Goal: Information Seeking & Learning: Find specific fact

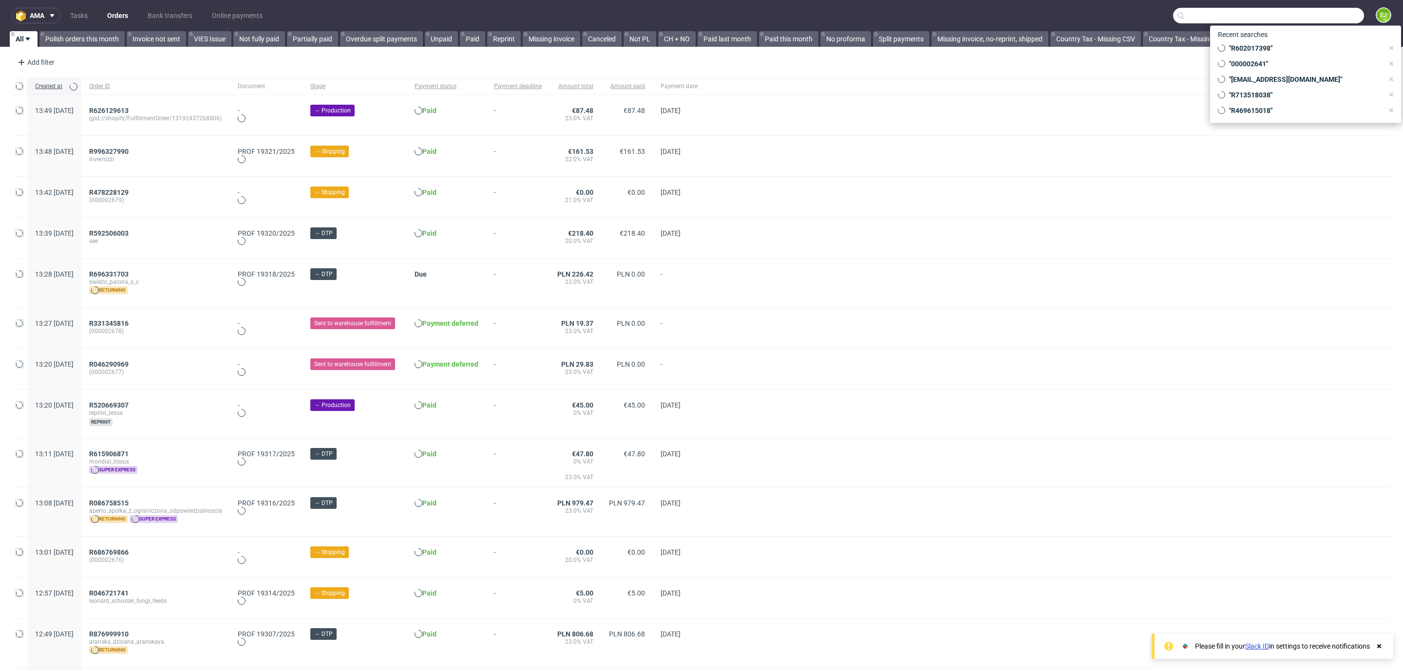
click at [1325, 9] on input "text" at bounding box center [1268, 16] width 191 height 16
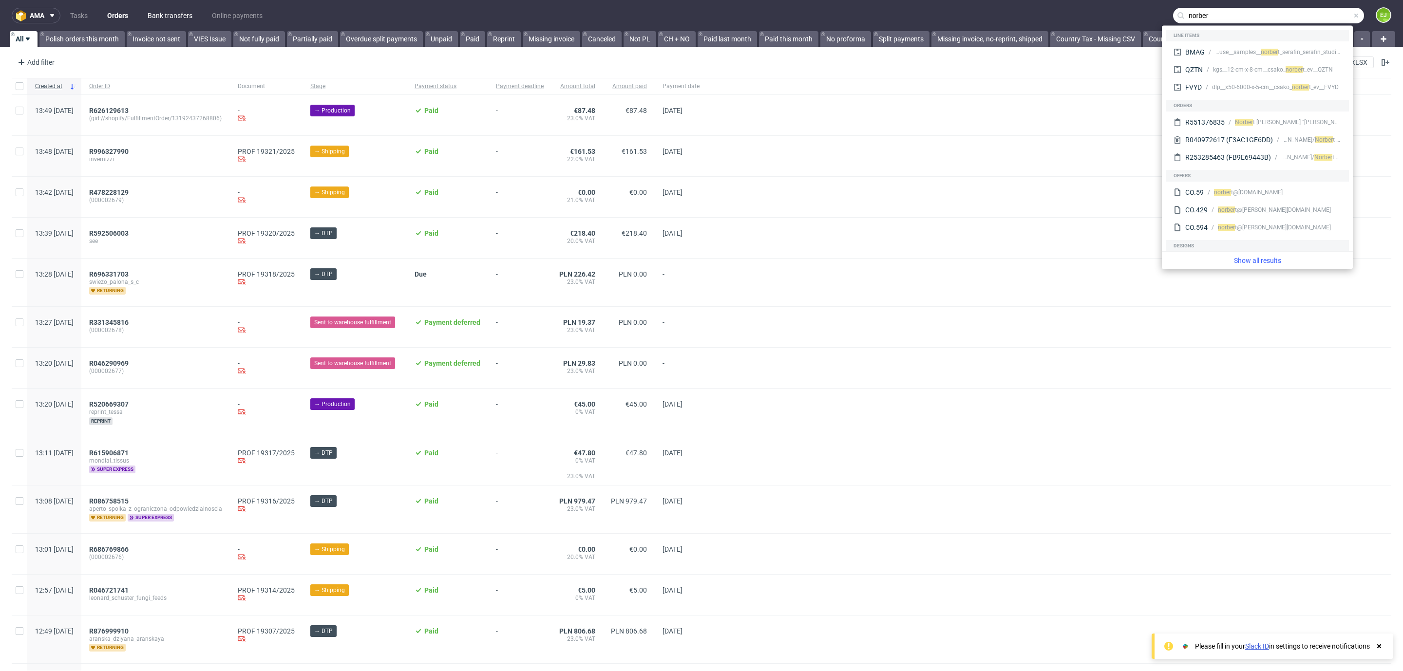
click at [171, 14] on link "Bank transfers" at bounding box center [170, 16] width 57 height 16
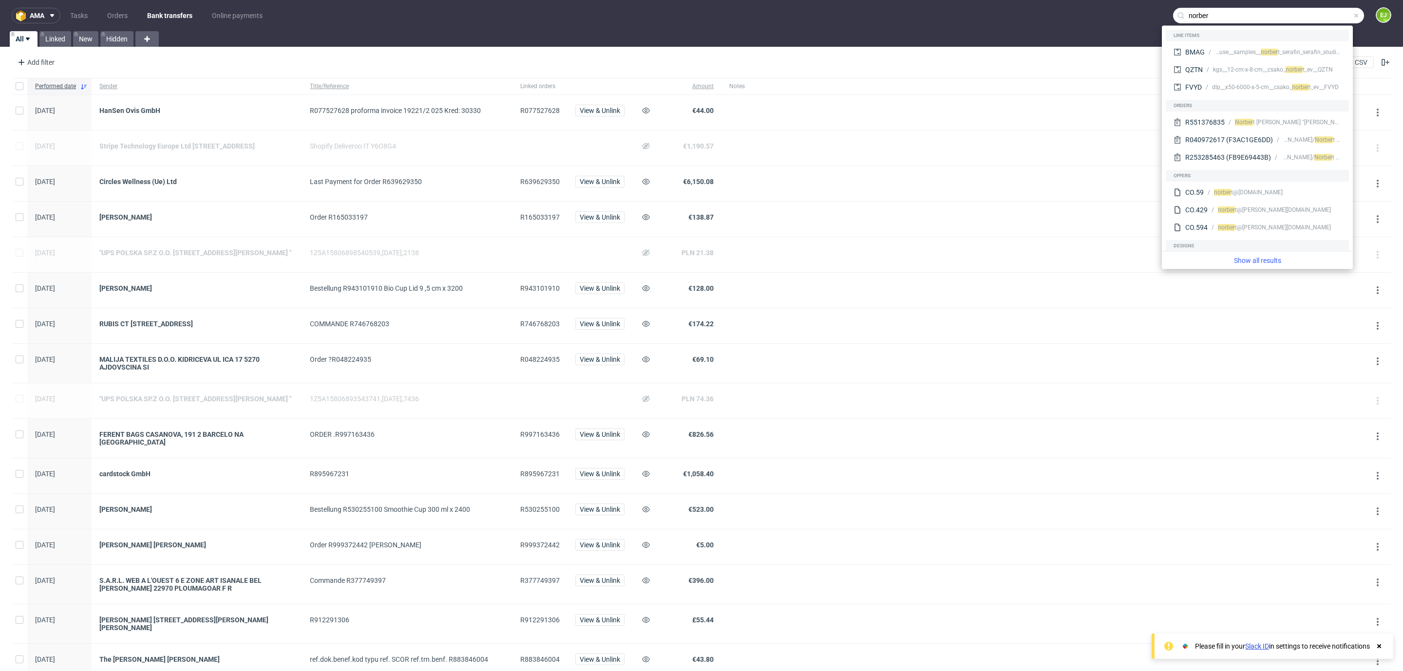
scroll to position [587, 0]
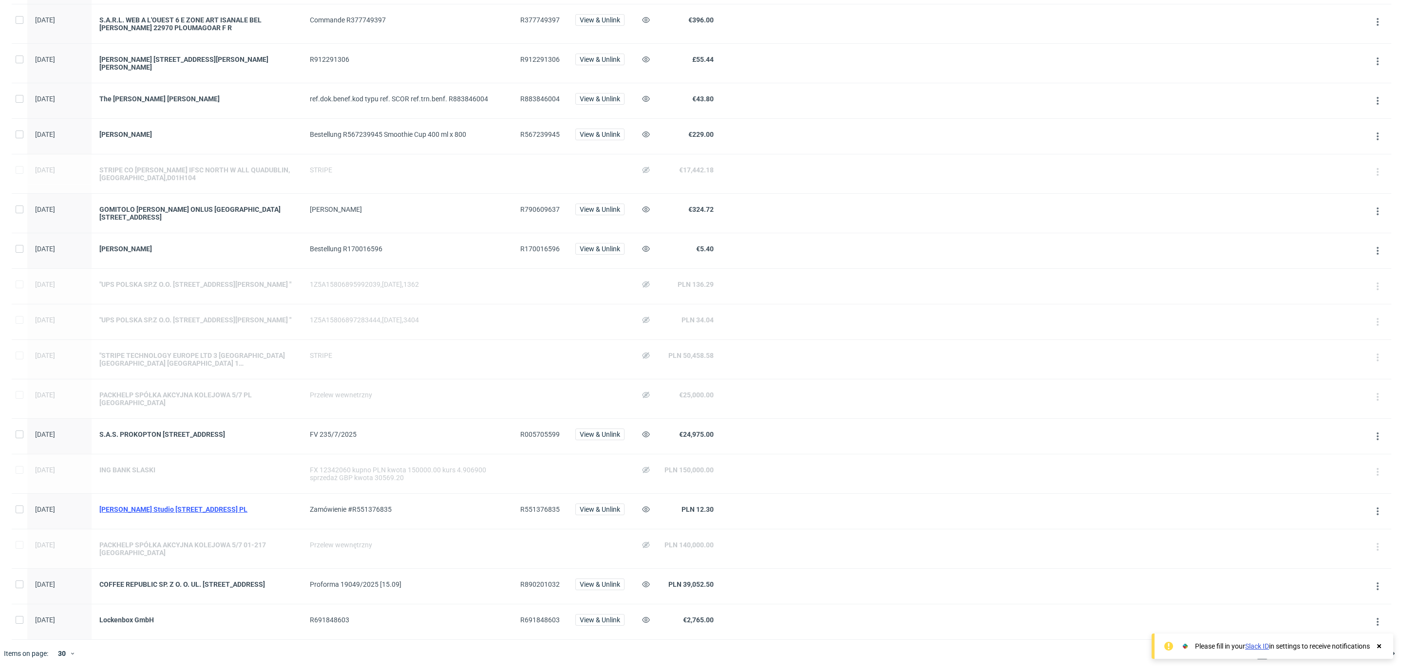
click at [283, 506] on div "[PERSON_NAME] Studio [STREET_ADDRESS] PL" at bounding box center [196, 510] width 195 height 8
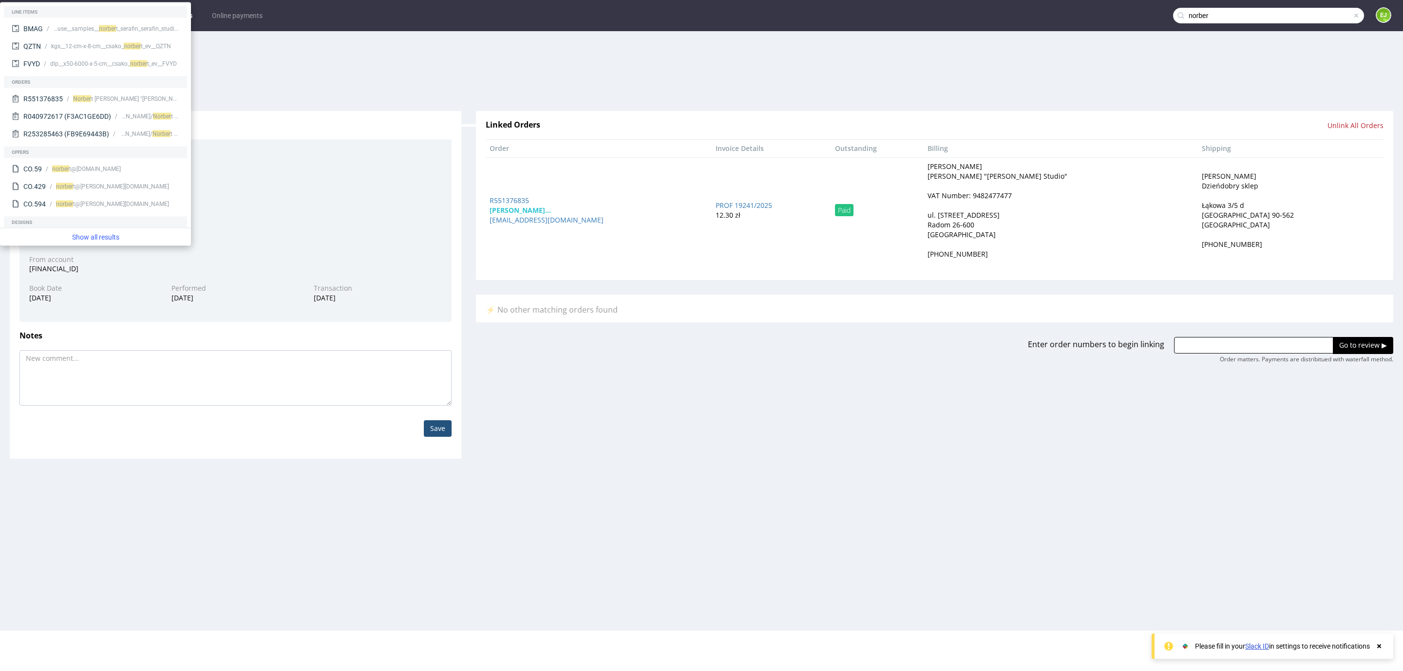
click at [1012, 199] on div "VAT Number: 9482477477" at bounding box center [969, 196] width 84 height 10
copy div "9482477477"
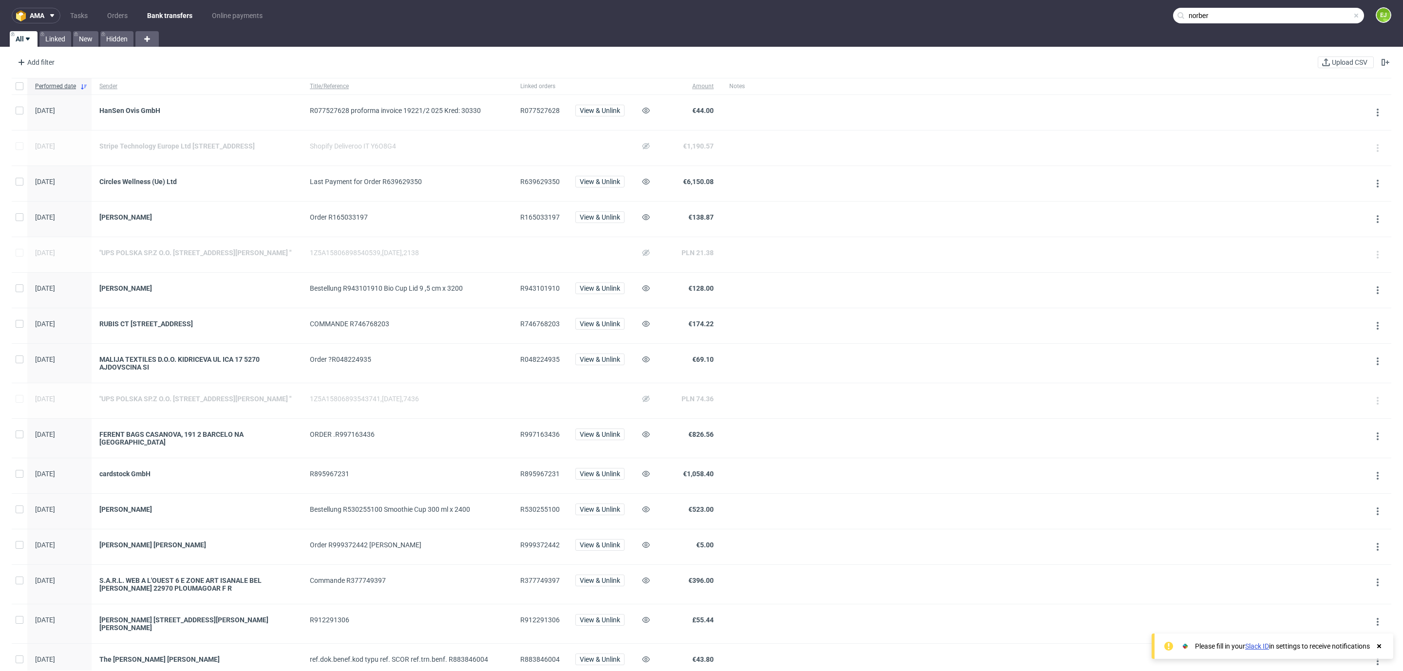
scroll to position [587, 0]
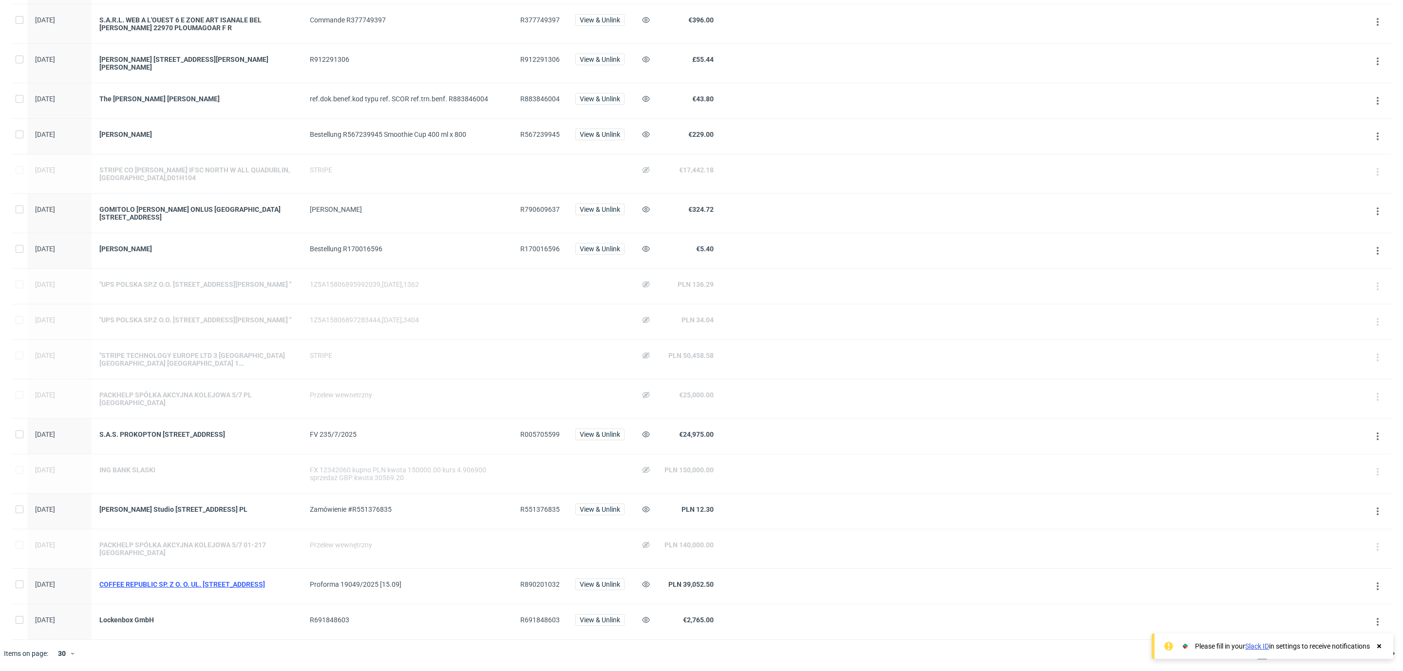
click at [227, 581] on div "COFFEE REPUBLIC SP. Z O. O. UL. [STREET_ADDRESS]" at bounding box center [196, 585] width 195 height 8
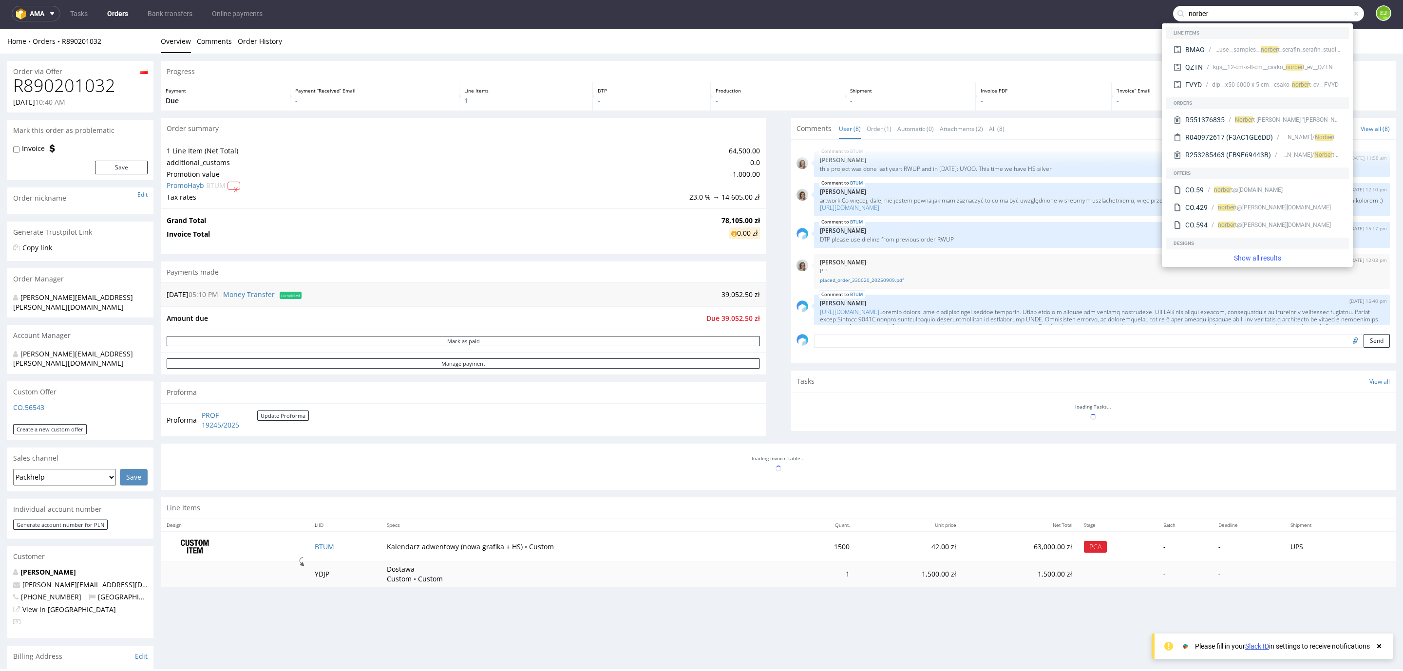
scroll to position [245, 0]
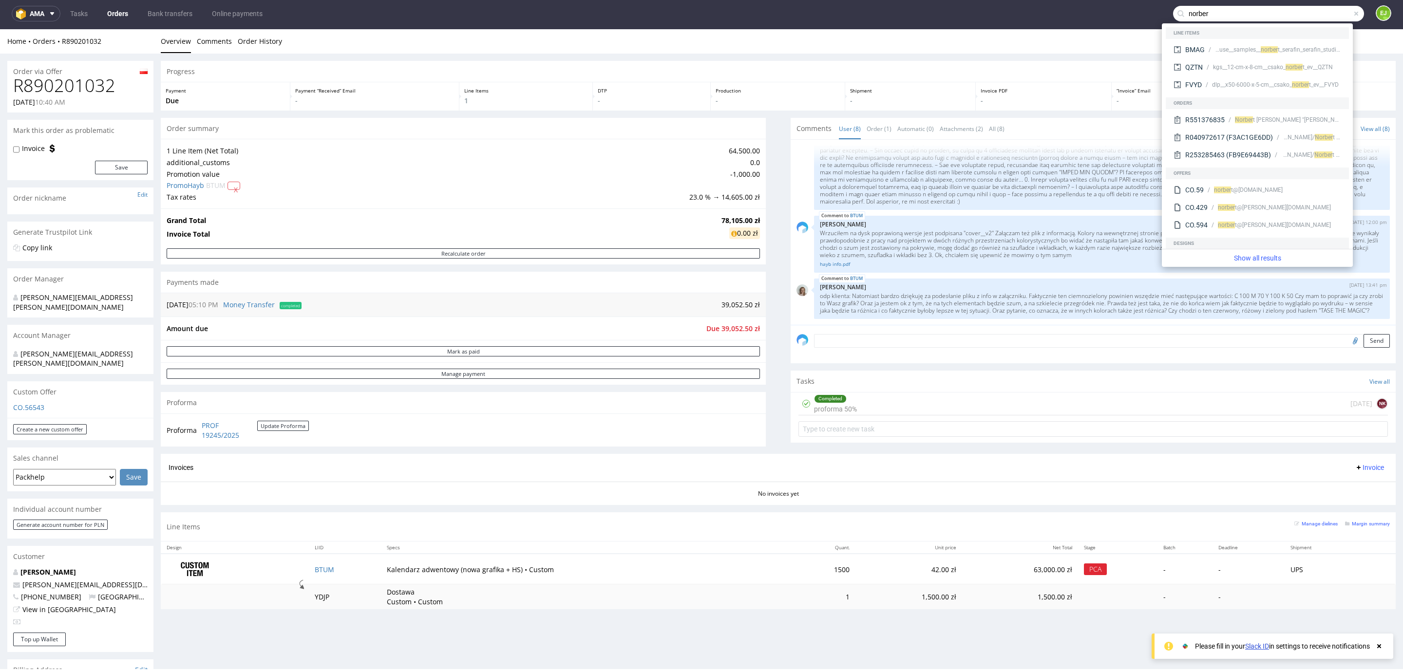
click at [91, 90] on h1 "R890201032" at bounding box center [80, 85] width 134 height 19
copy h1 "R890201032"
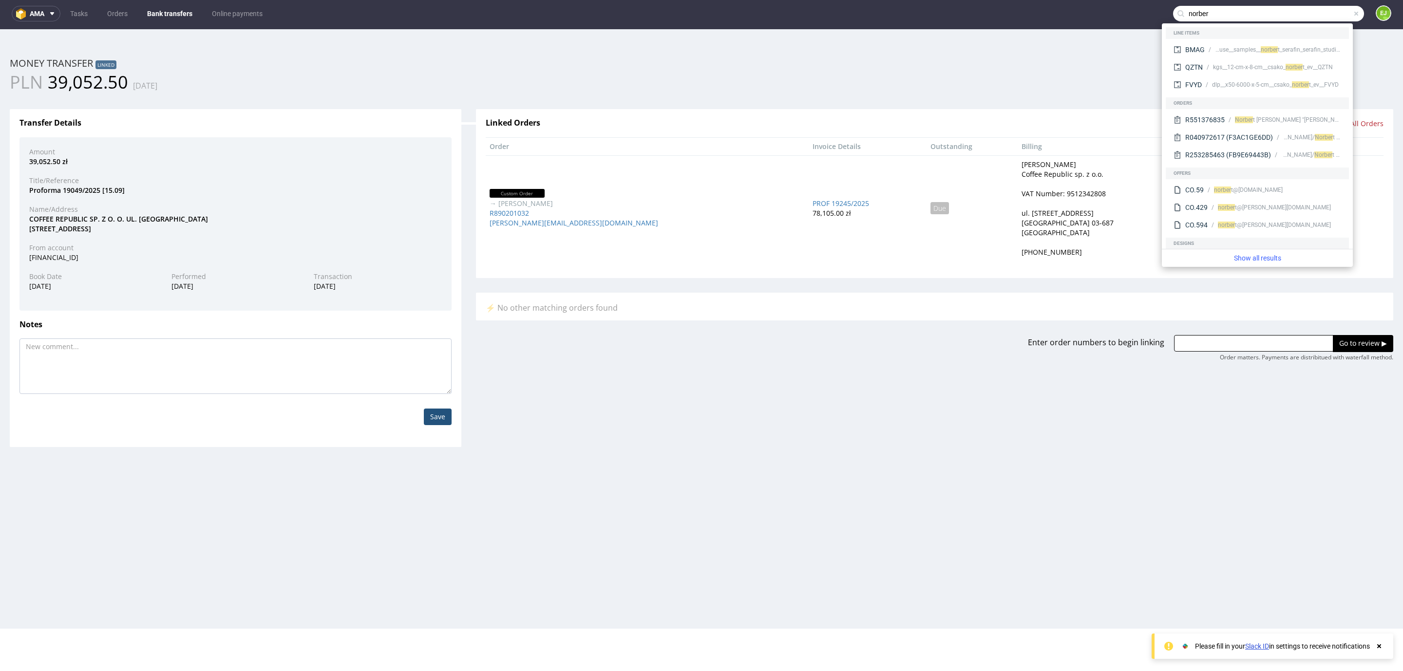
click at [163, 6] on link "Bank transfers" at bounding box center [169, 14] width 57 height 16
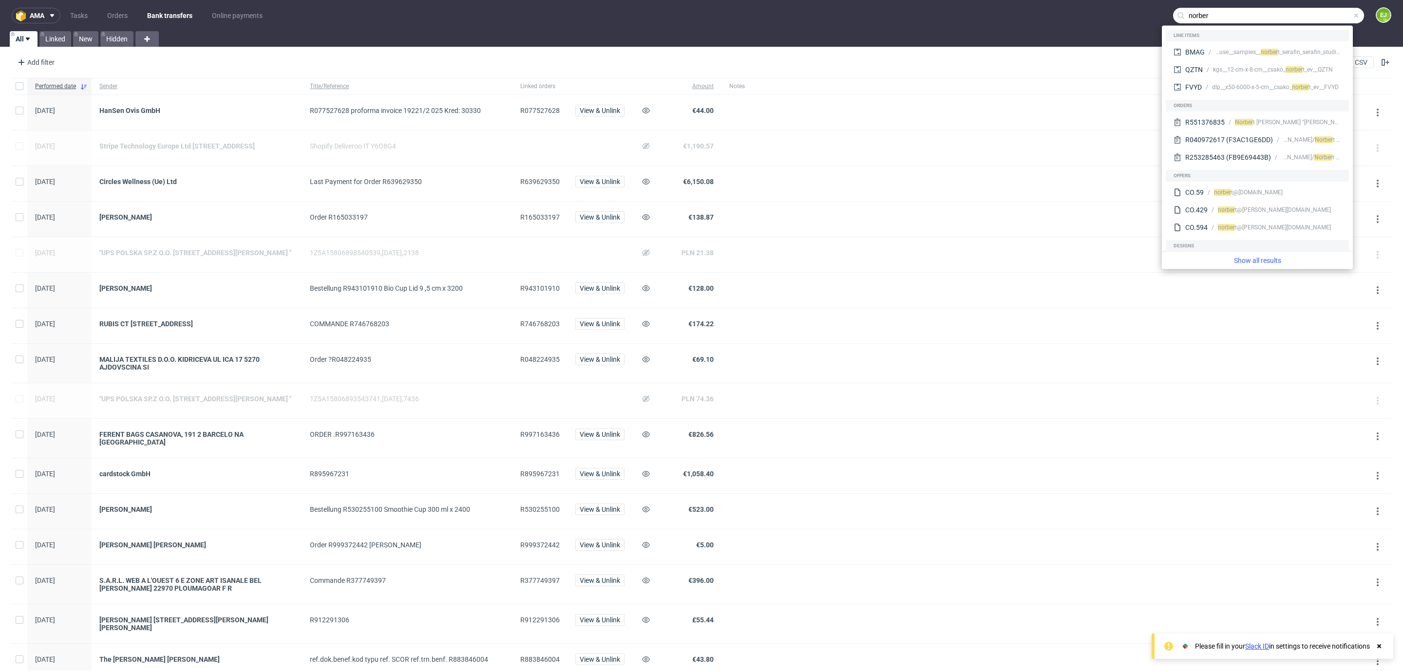
click at [174, 21] on link "Bank transfers" at bounding box center [169, 16] width 57 height 16
click at [1219, 22] on input "norber" at bounding box center [1268, 16] width 191 height 16
paste input "R191436021"
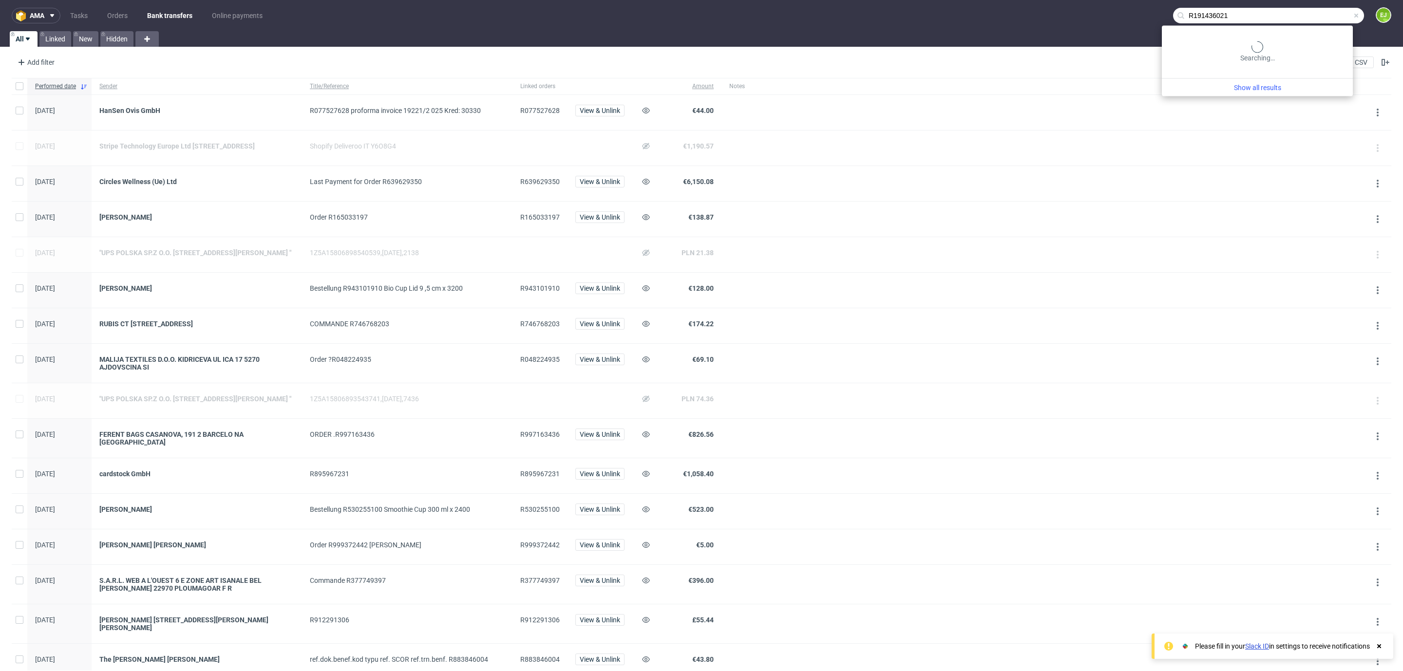
type input "R191436021"
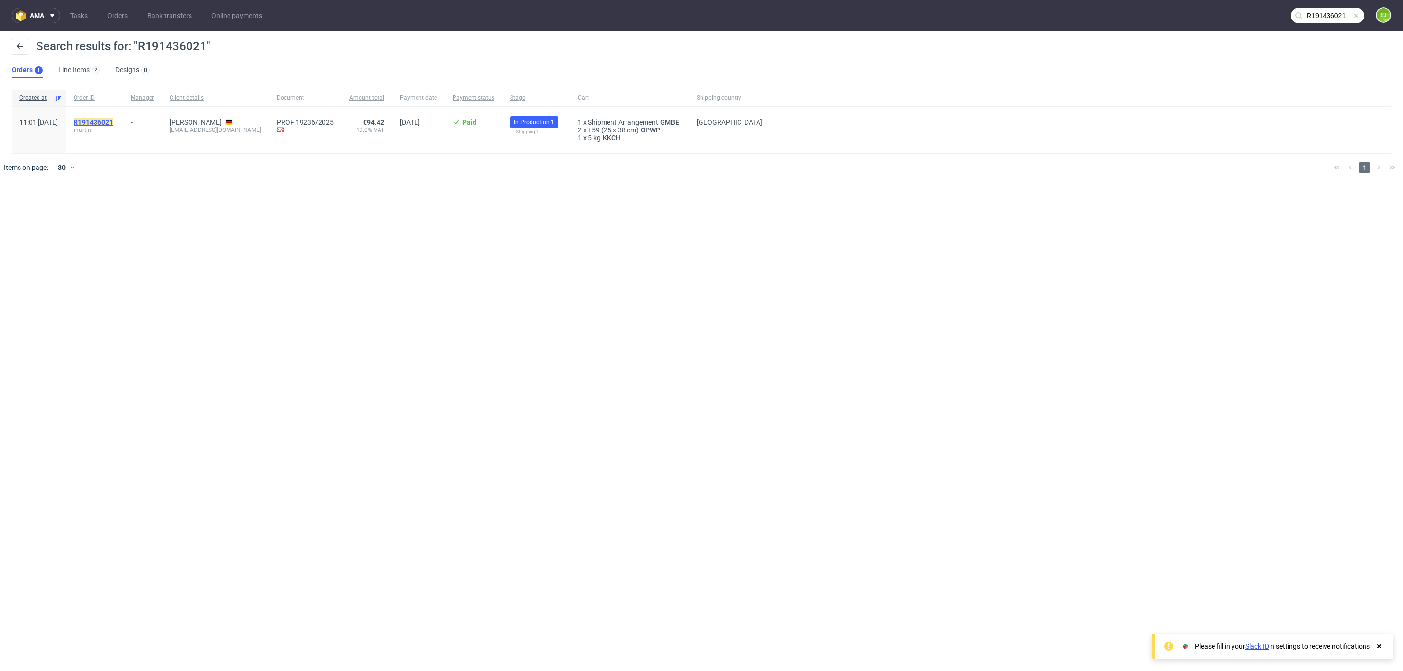
click at [113, 121] on mark "R191436021" at bounding box center [93, 122] width 39 height 8
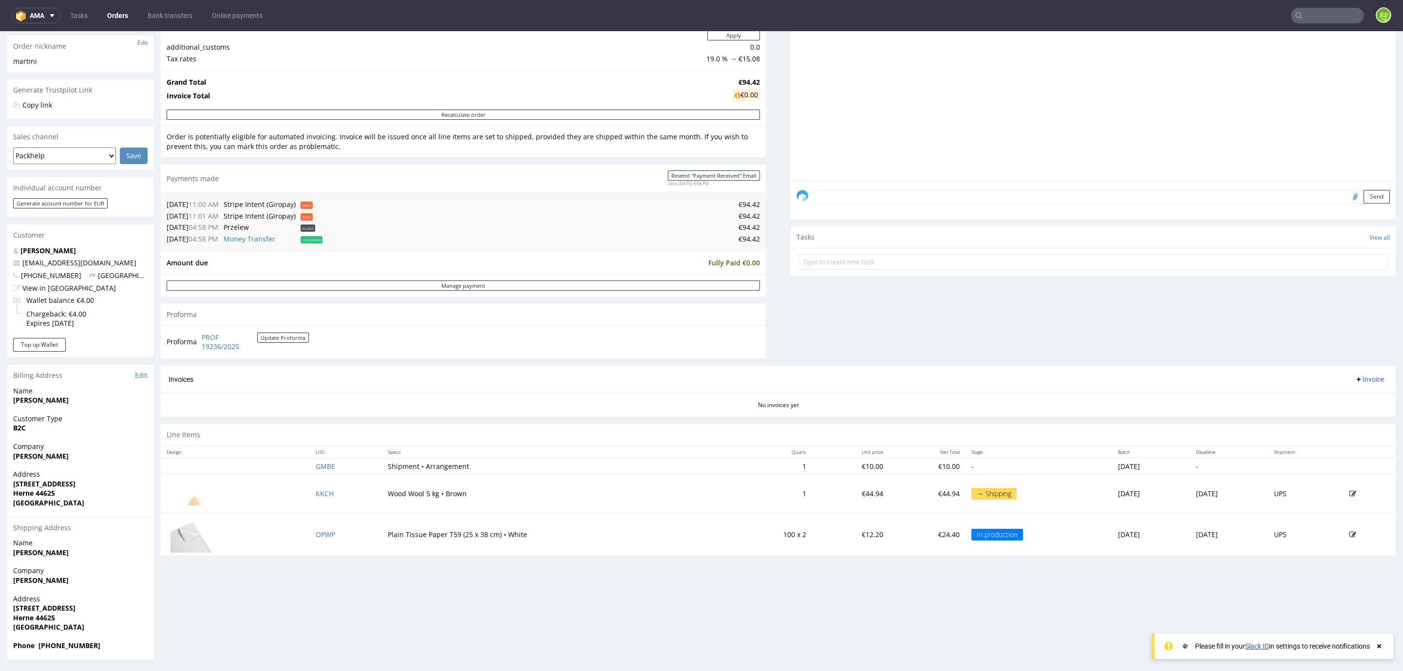
scroll to position [2, 0]
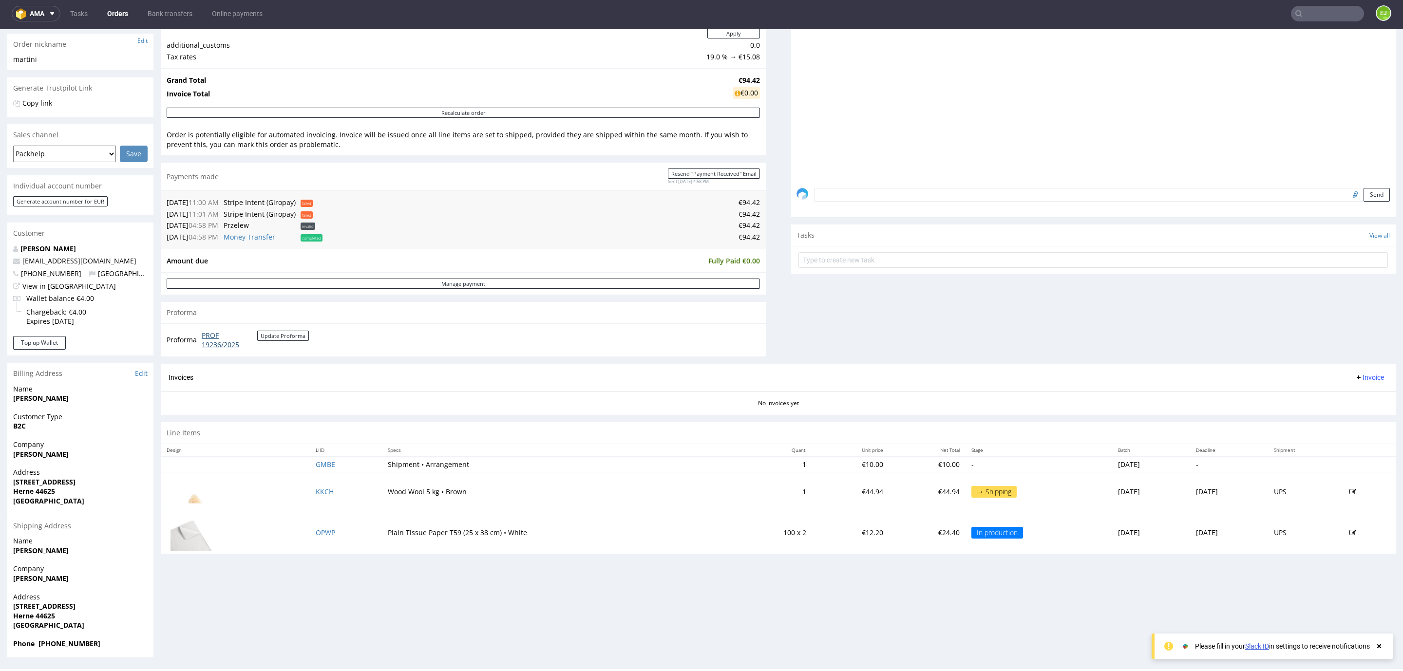
click at [221, 343] on link "PROF 19236/2025" at bounding box center [230, 340] width 56 height 19
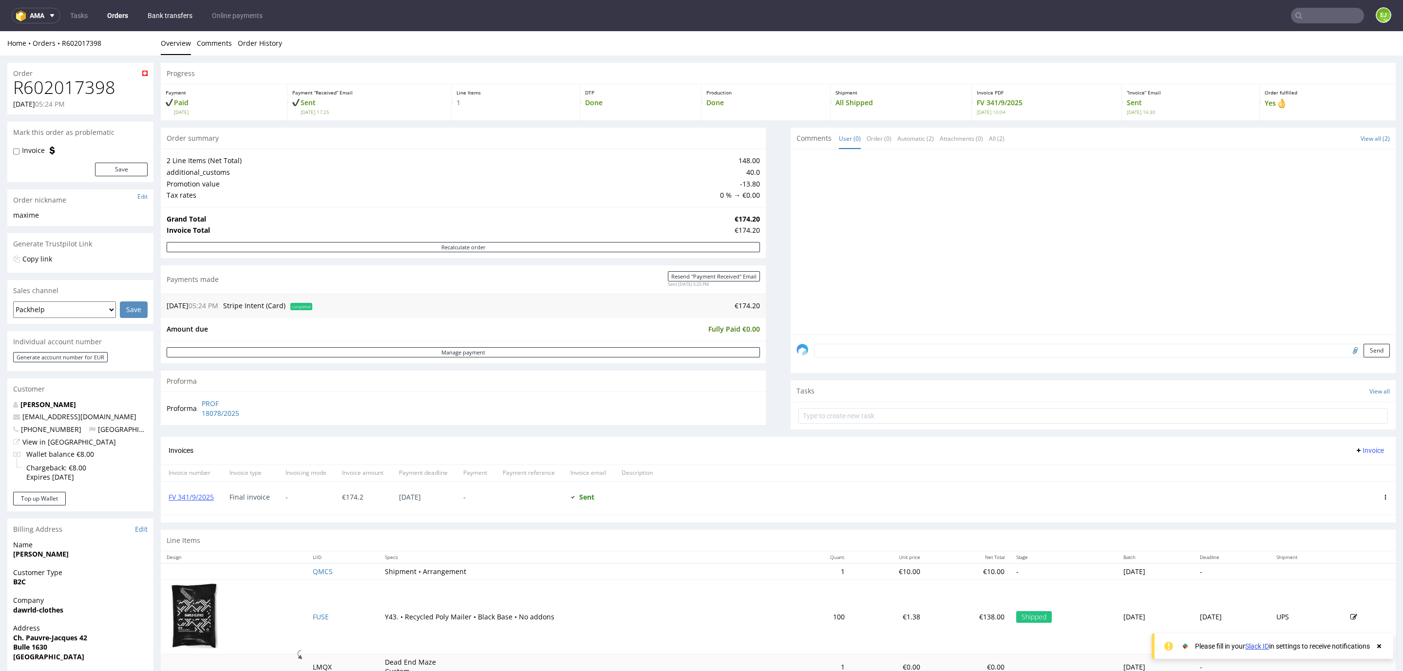
click at [190, 18] on link "Bank transfers" at bounding box center [170, 16] width 57 height 16
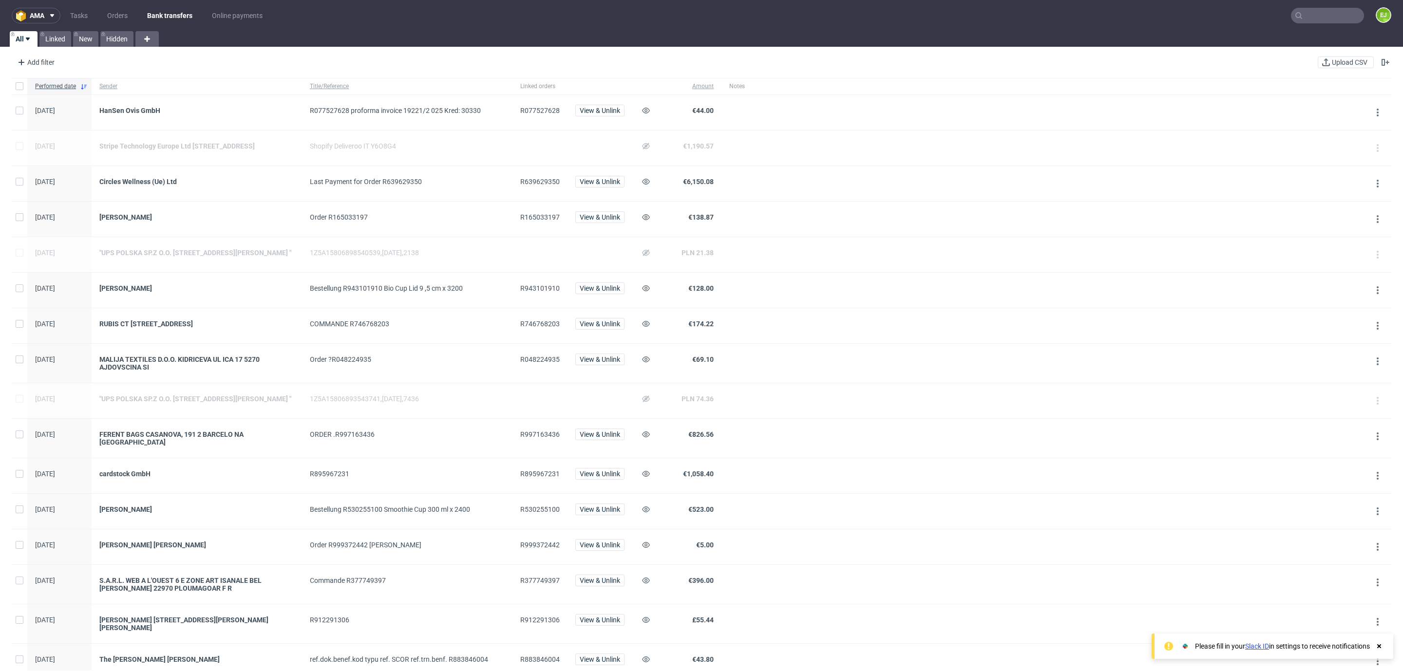
click at [1298, 23] on nav "ama Tasks Orders Bank transfers Online payments EJ" at bounding box center [701, 15] width 1403 height 31
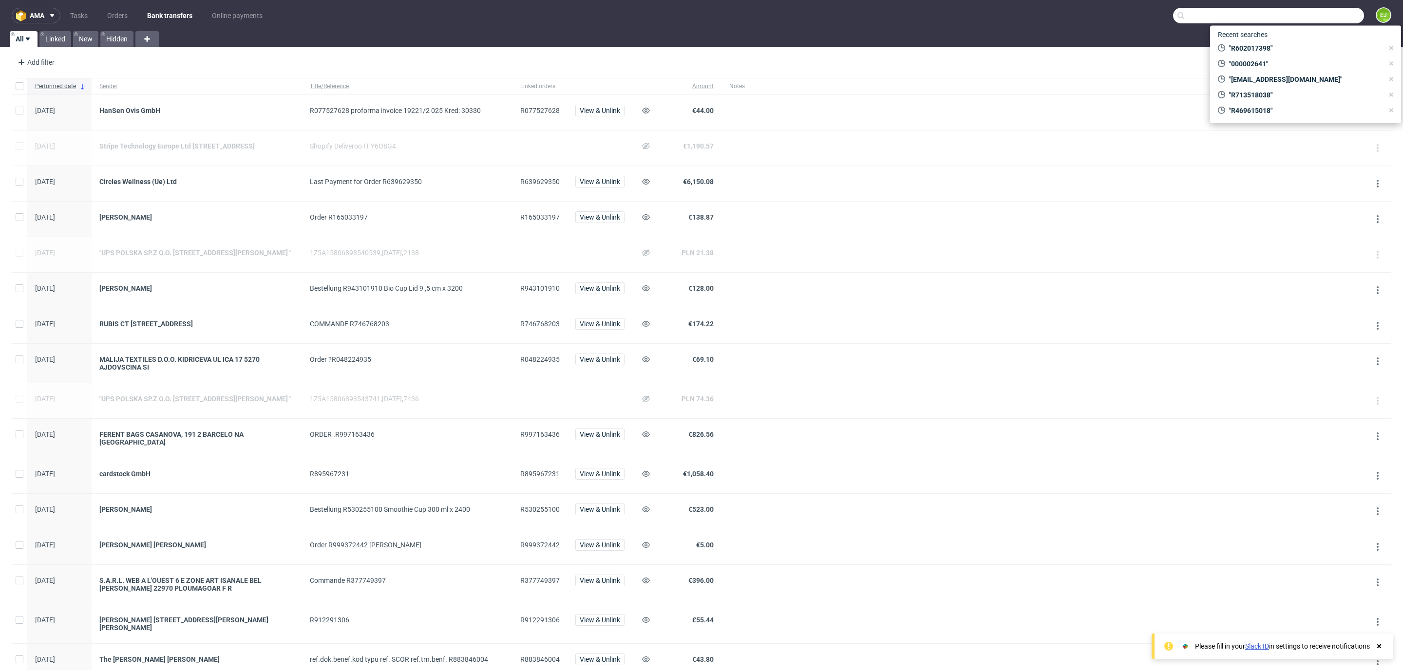
click at [1299, 18] on input "text" at bounding box center [1268, 16] width 191 height 16
paste input "Hotel Gamma GmbH"
type input "Hotel Gamma GmbH"
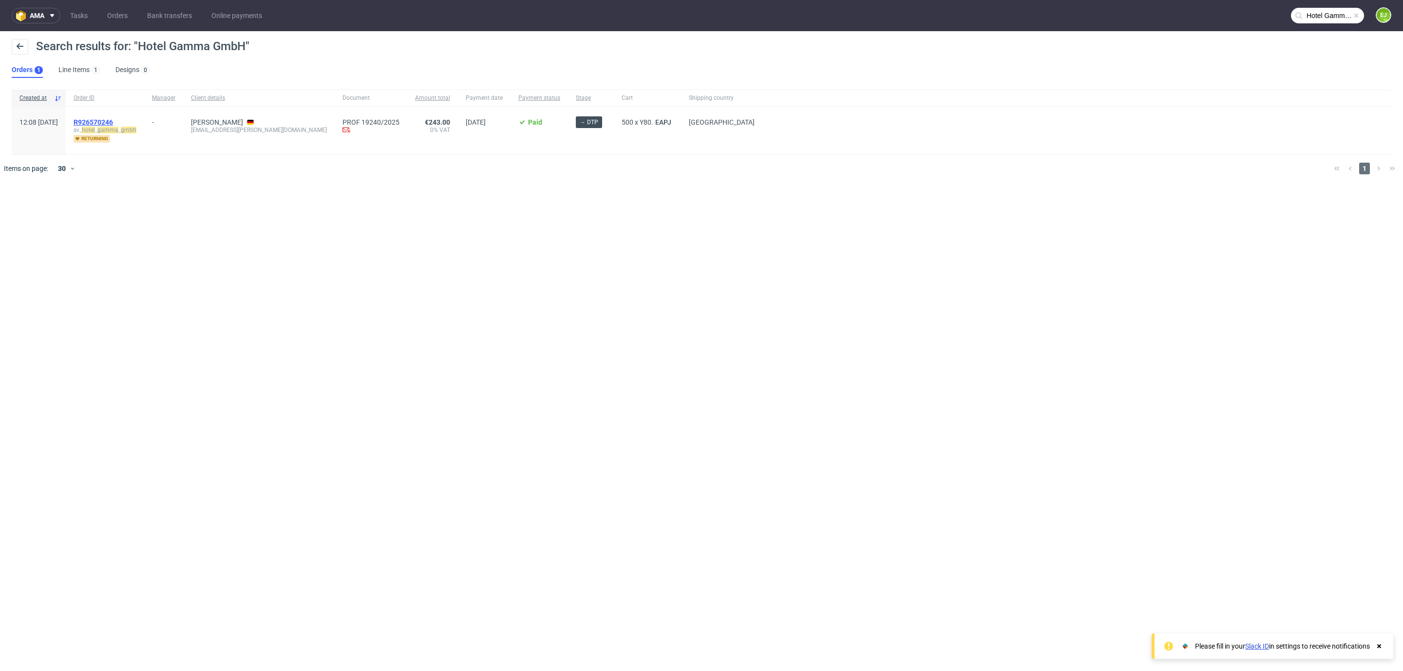
click at [113, 118] on span "R926570246" at bounding box center [93, 122] width 39 height 8
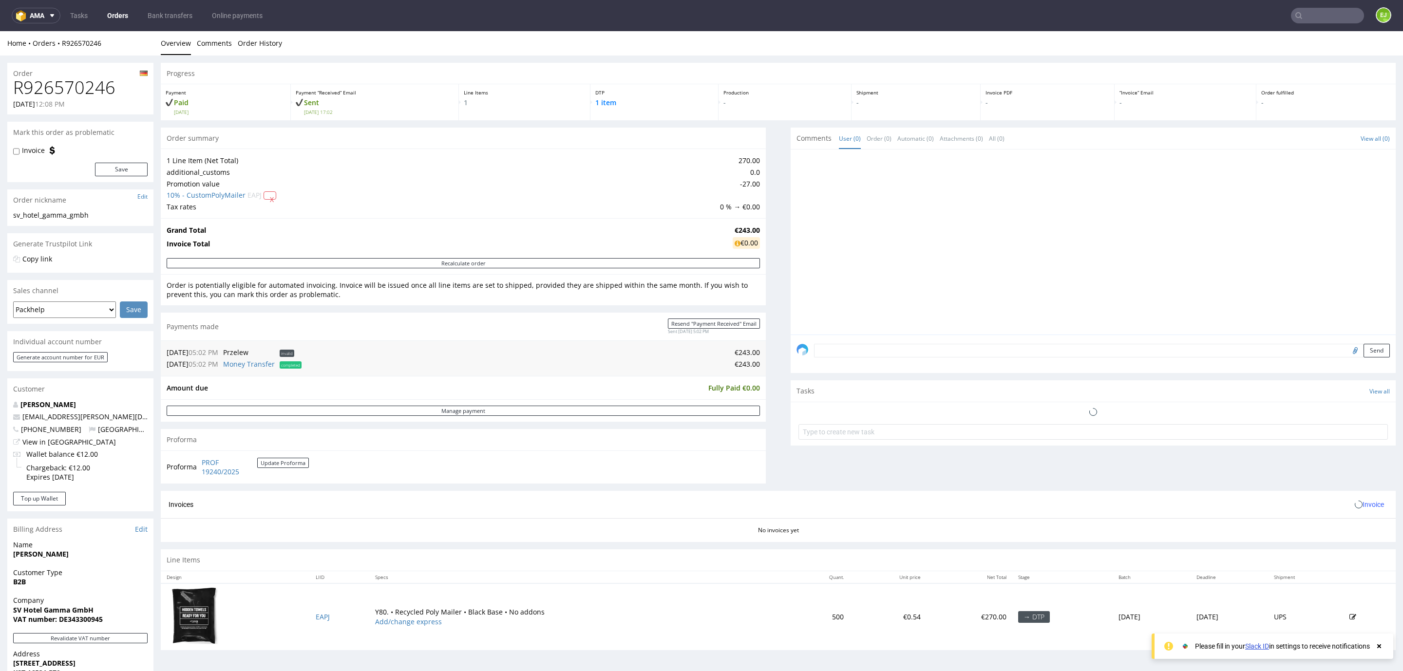
scroll to position [189, 0]
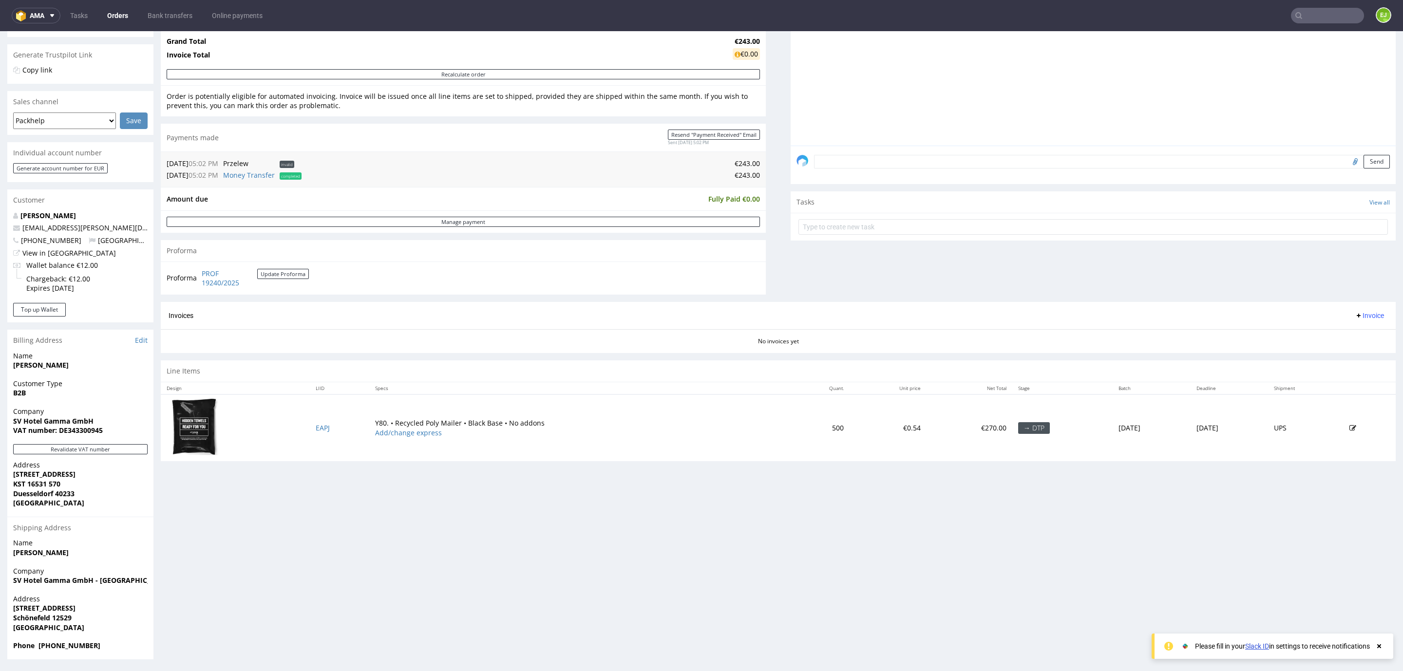
click at [76, 427] on strong "VAT number: DE343300945" at bounding box center [58, 430] width 90 height 9
copy strong "DE343300945"
click at [231, 285] on link "PROF 19240/2025" at bounding box center [230, 278] width 56 height 19
click at [1315, 15] on input "text" at bounding box center [1327, 16] width 73 height 16
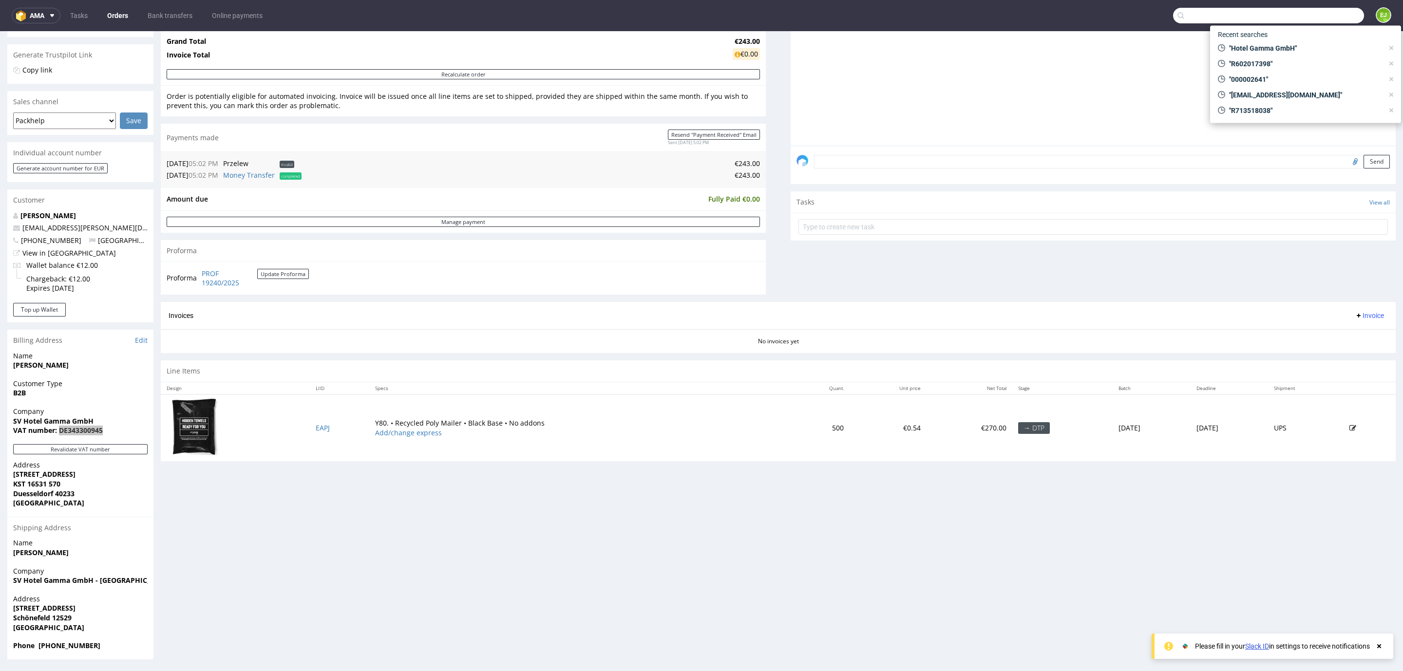
paste input "R932942808"
type input "R932942808"
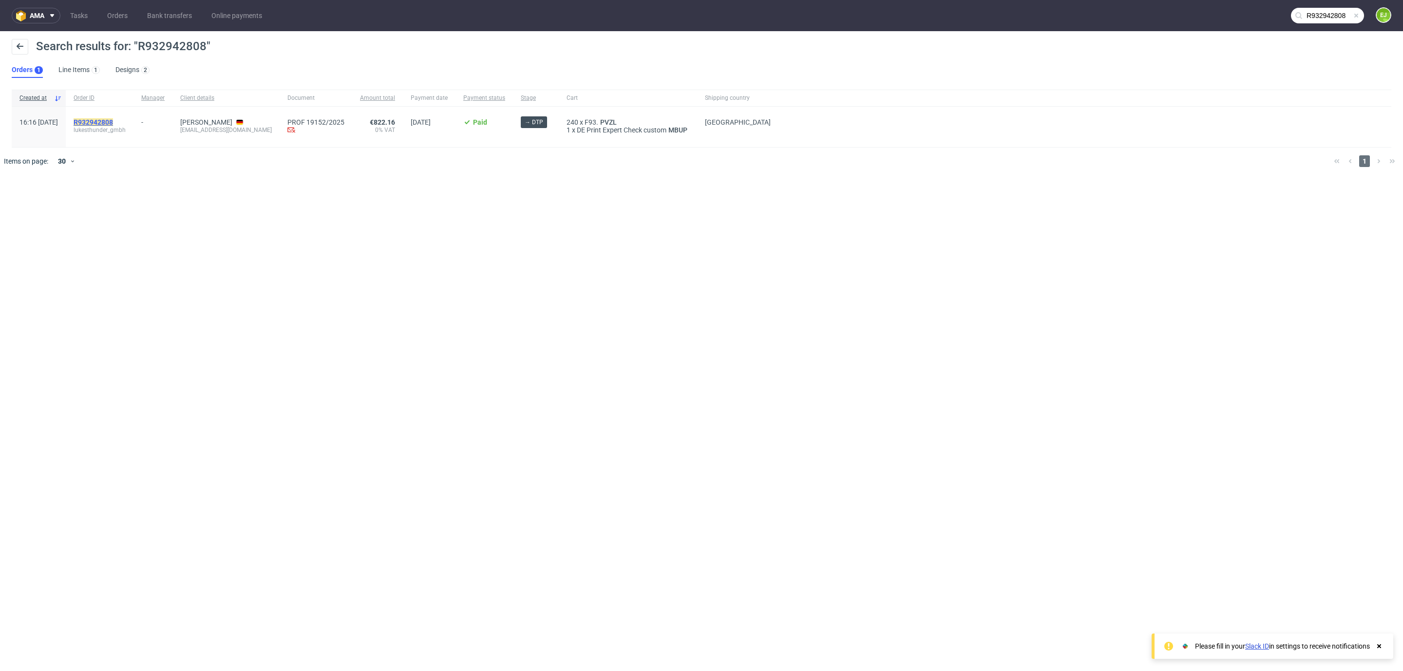
click at [113, 125] on mark "R932942808" at bounding box center [93, 122] width 39 height 8
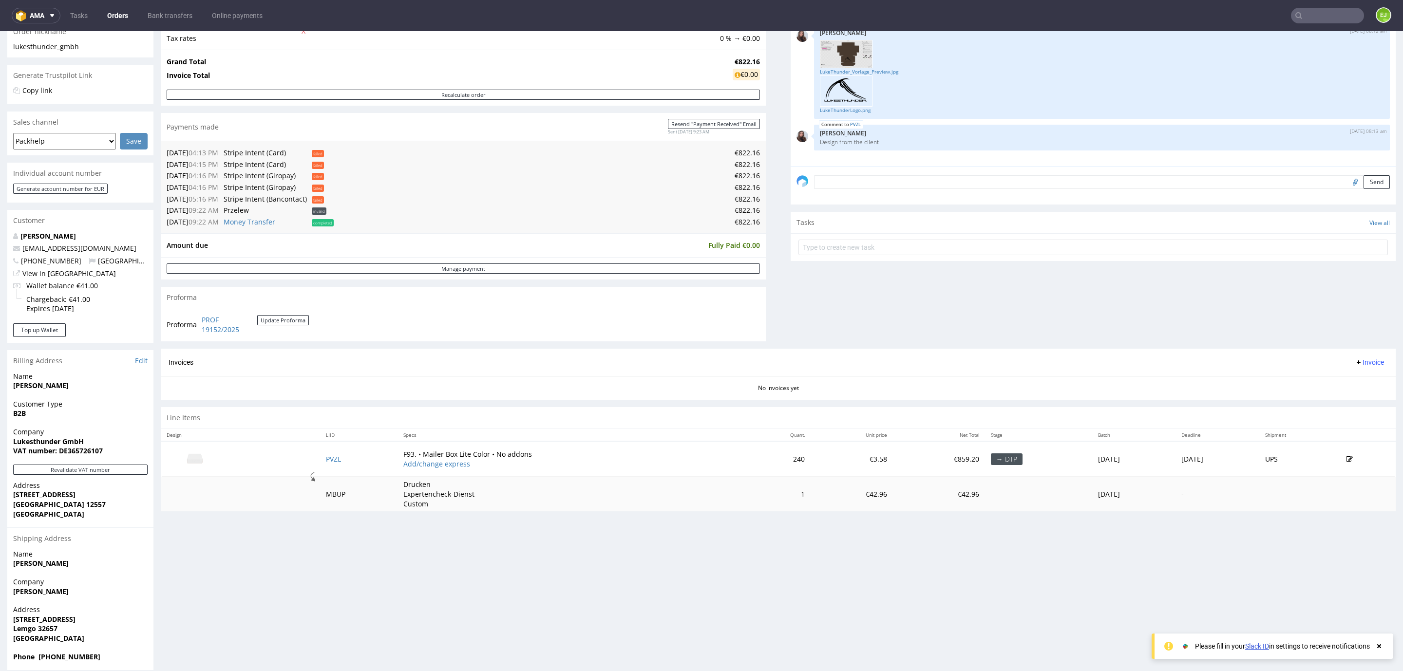
scroll to position [170, 0]
click at [88, 453] on strong "VAT number: DE365726107" at bounding box center [58, 449] width 90 height 9
copy strong "DE365726107"
click at [209, 325] on link "PROF 19152/2025" at bounding box center [230, 323] width 56 height 19
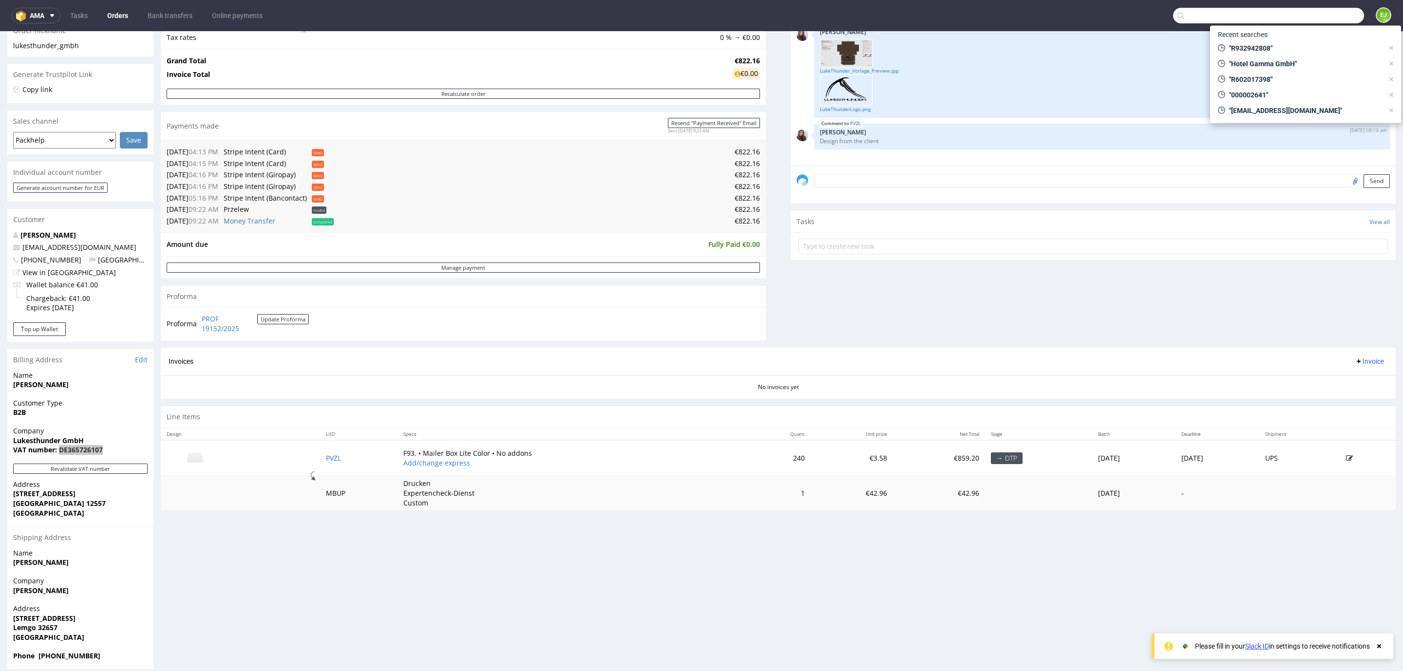
click at [1325, 18] on input "text" at bounding box center [1268, 16] width 191 height 16
type input "R144883543"
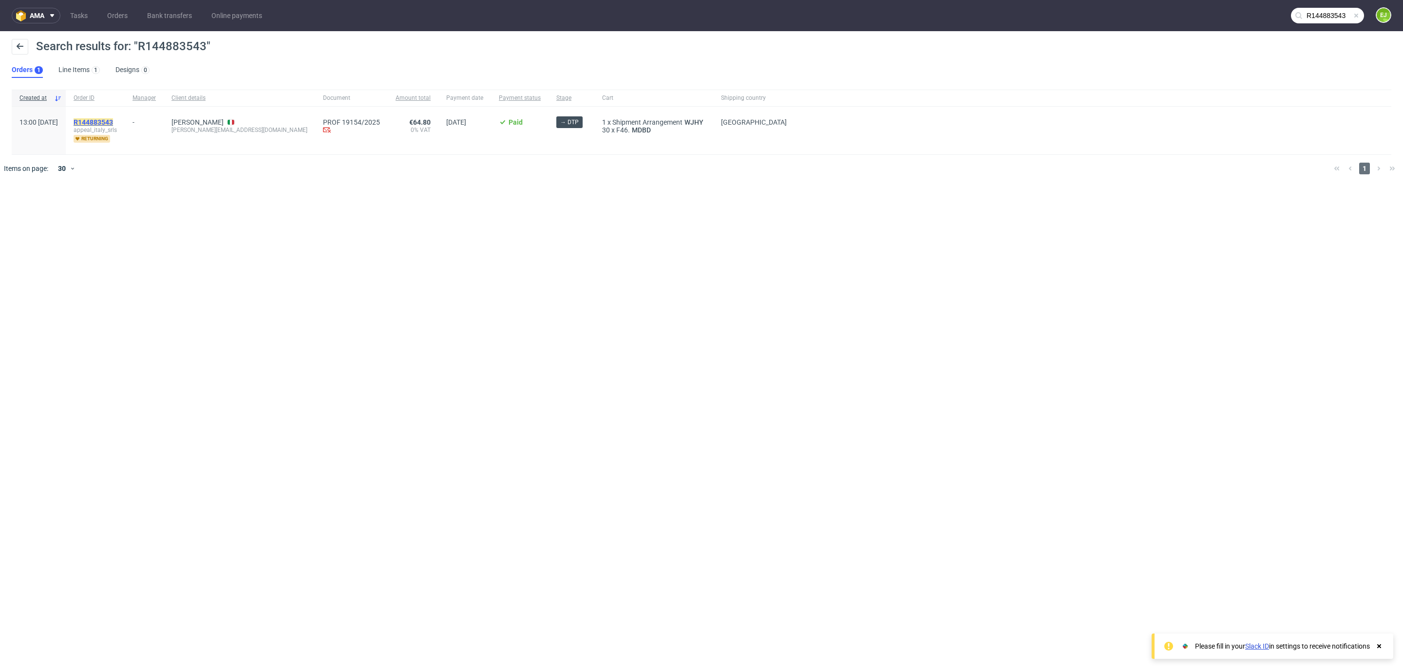
click at [113, 124] on mark "R144883543" at bounding box center [93, 122] width 39 height 8
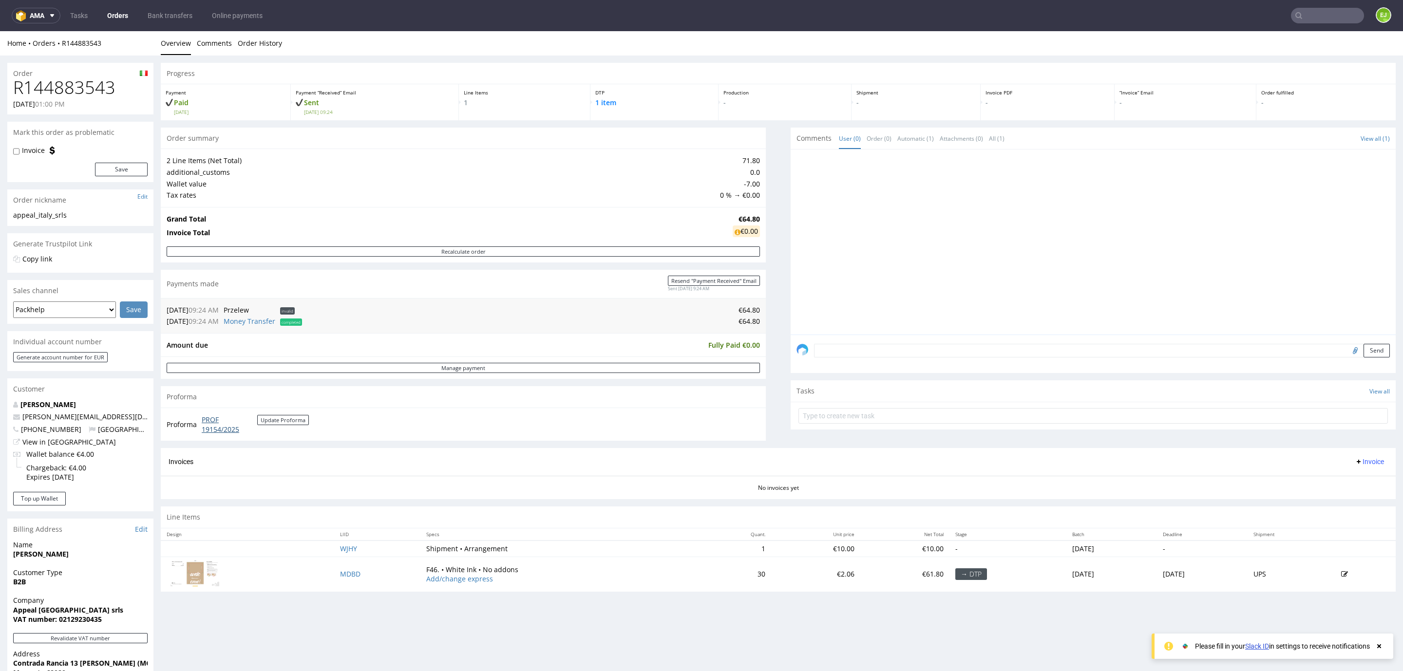
click at [234, 427] on link "PROF 19154/2025" at bounding box center [230, 424] width 56 height 19
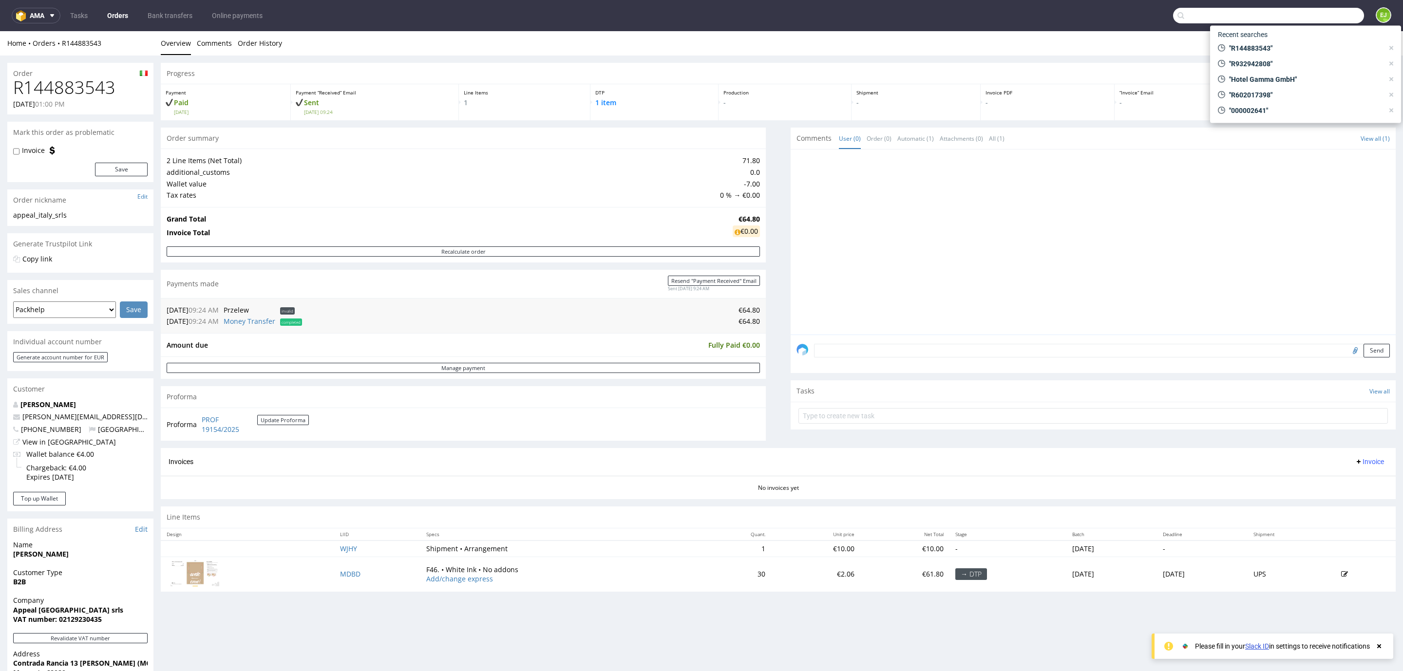
click at [1333, 22] on input "text" at bounding box center [1268, 16] width 191 height 16
paste input "Mueller"
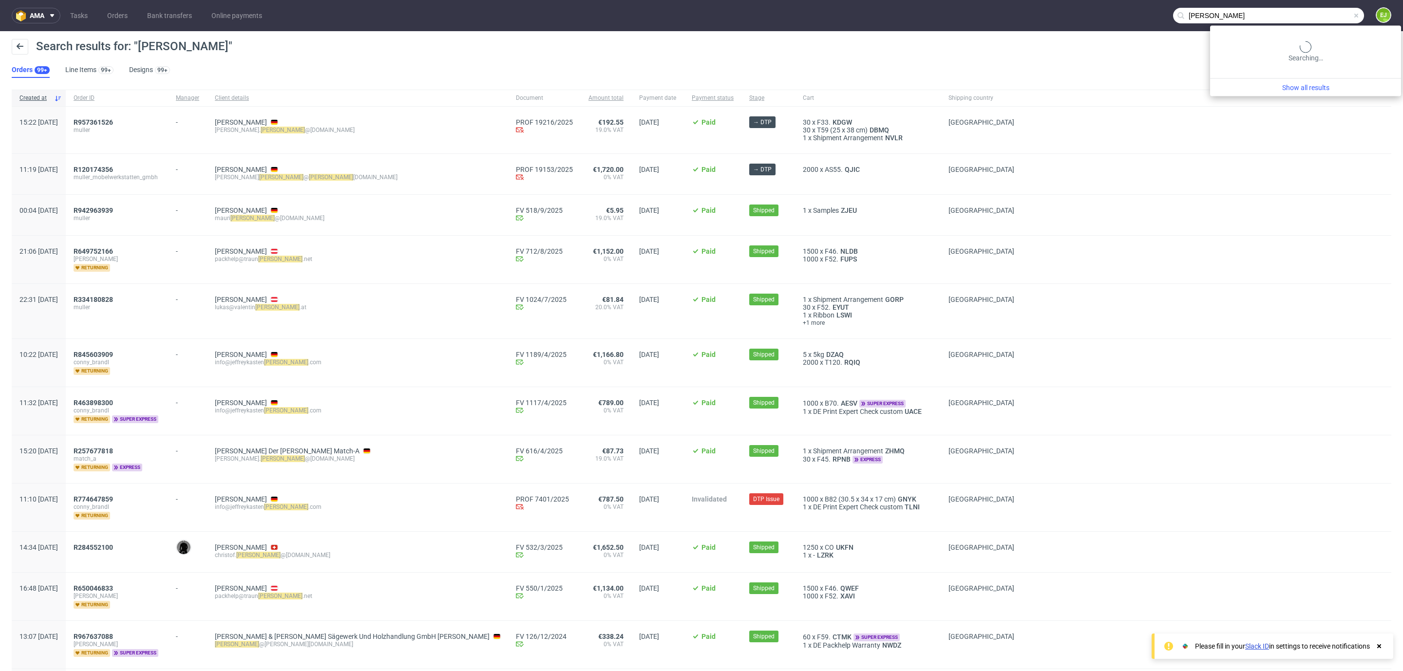
click at [1332, 15] on input "Mueller" at bounding box center [1268, 16] width 191 height 16
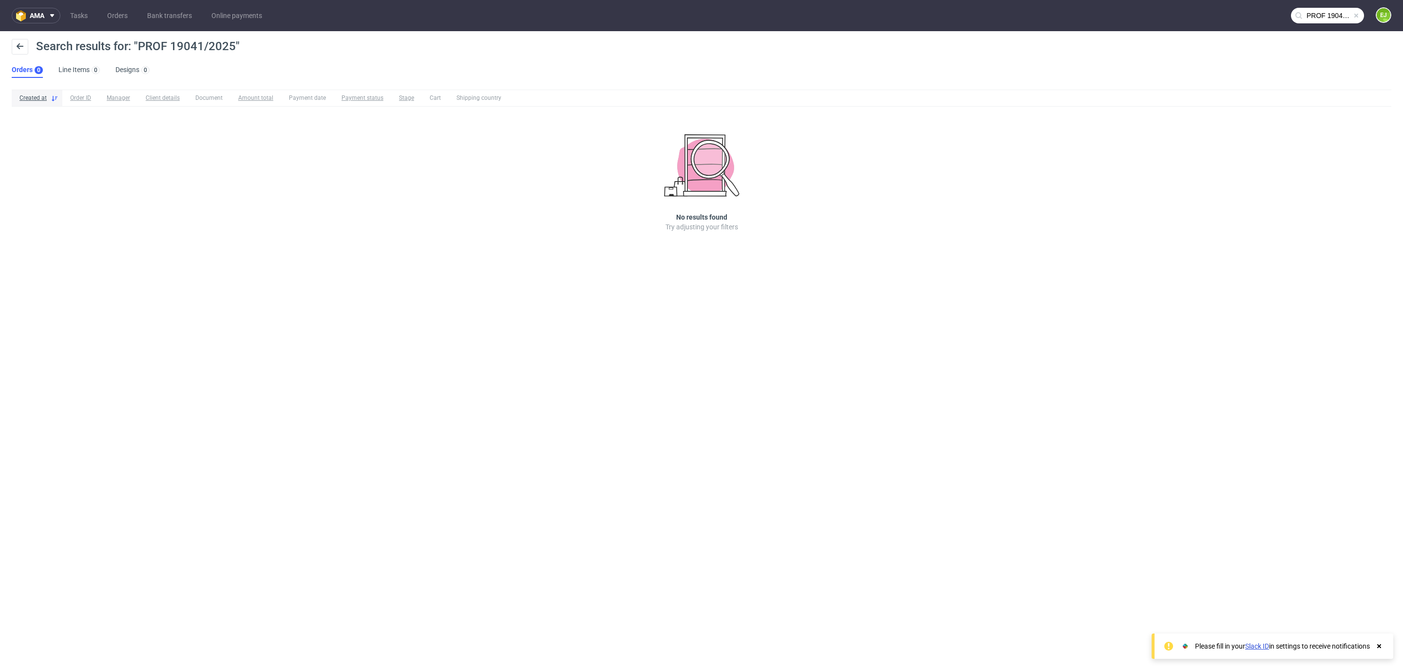
click at [1327, 13] on input "PROF 19041/2025" at bounding box center [1327, 16] width 73 height 16
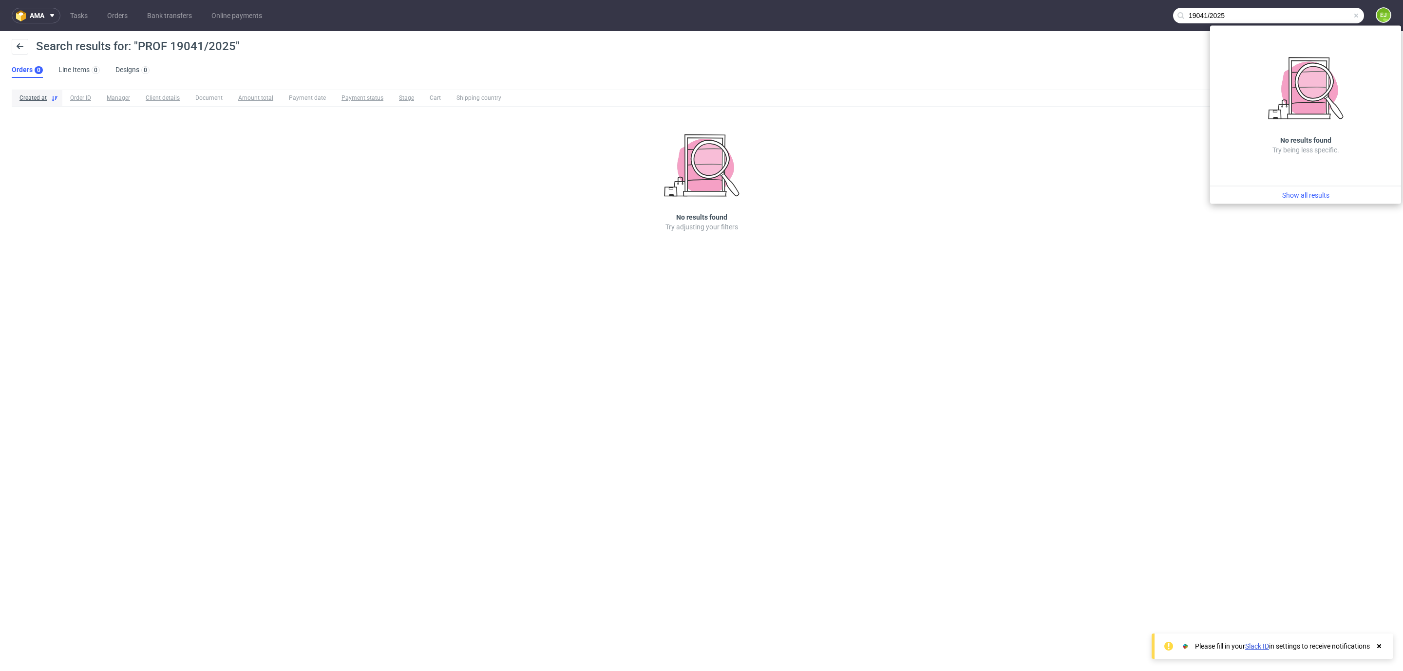
type input "19041/2025"
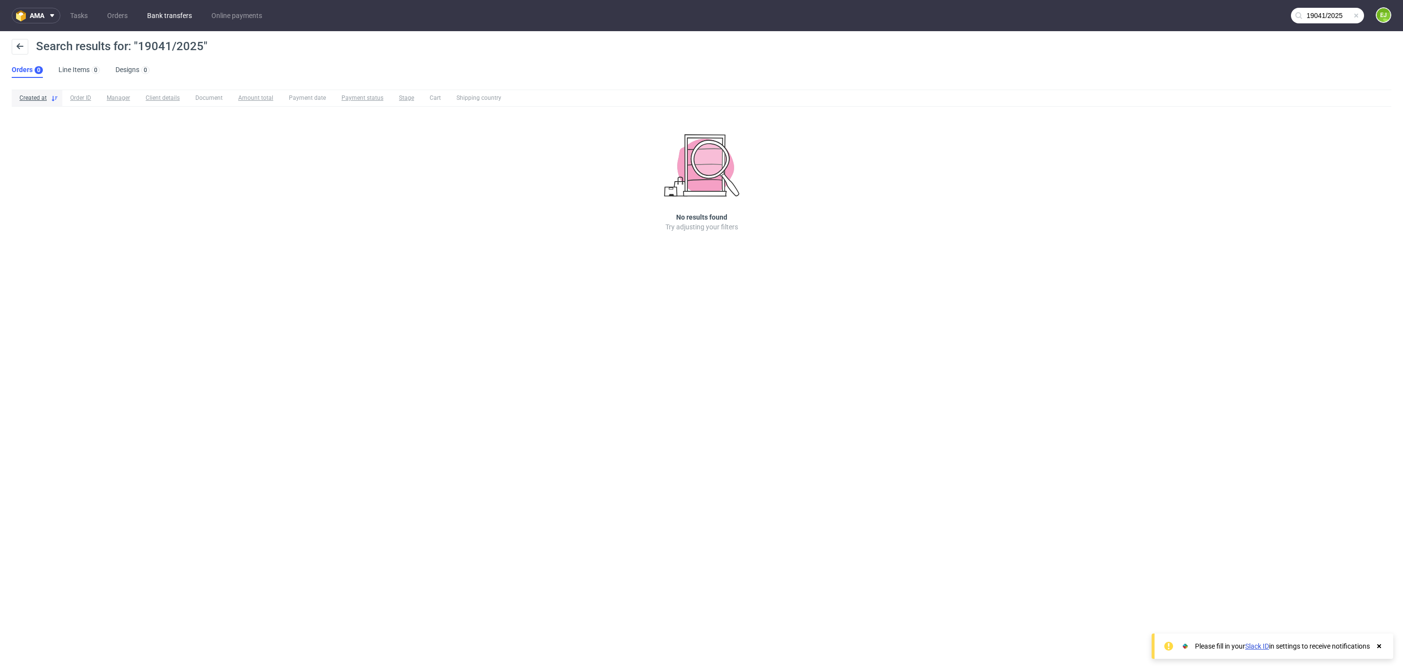
click at [163, 15] on link "Bank transfers" at bounding box center [169, 16] width 57 height 16
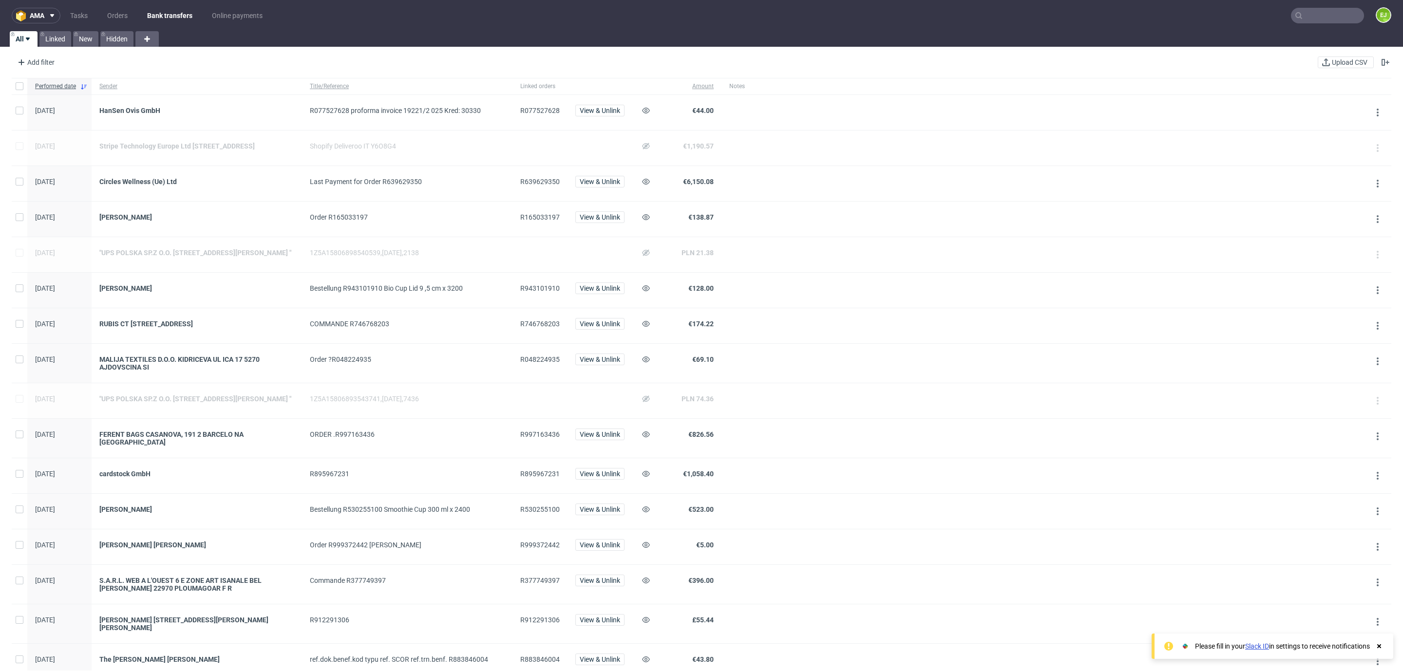
scroll to position [587, 0]
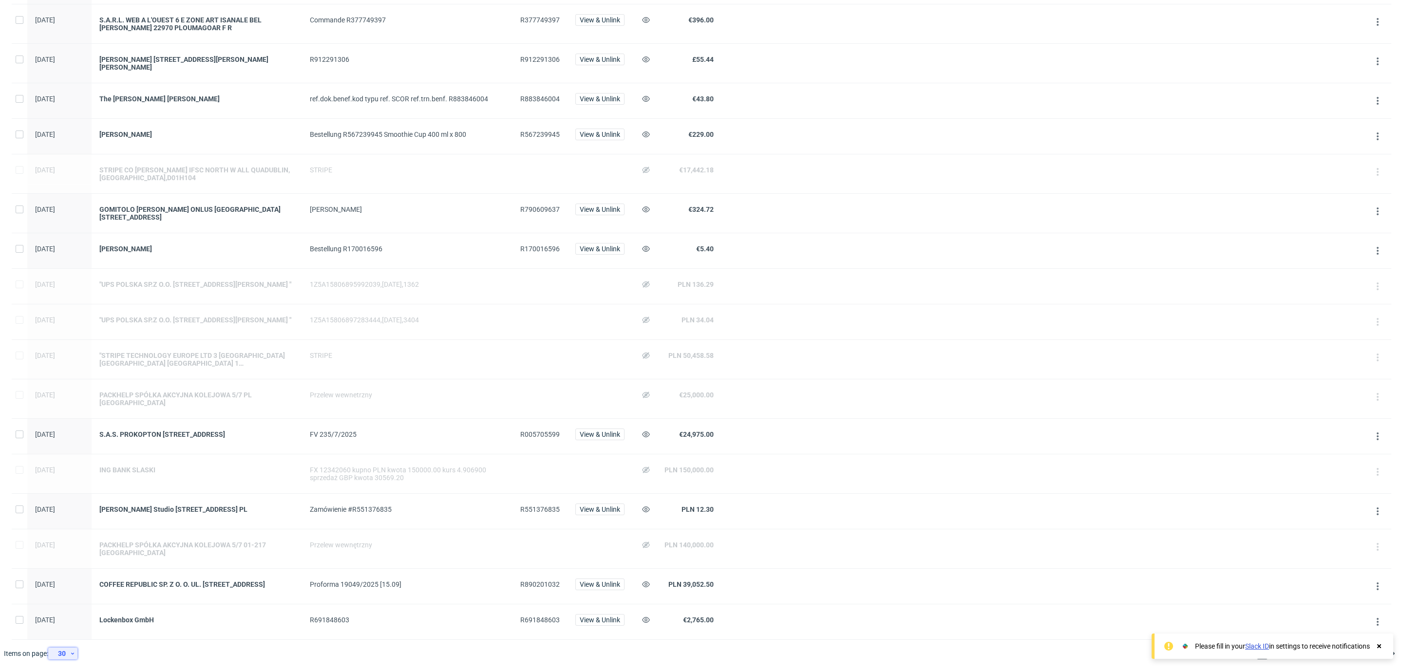
click at [57, 655] on div "30" at bounding box center [61, 654] width 18 height 14
click at [65, 609] on div "60" at bounding box center [66, 610] width 19 height 14
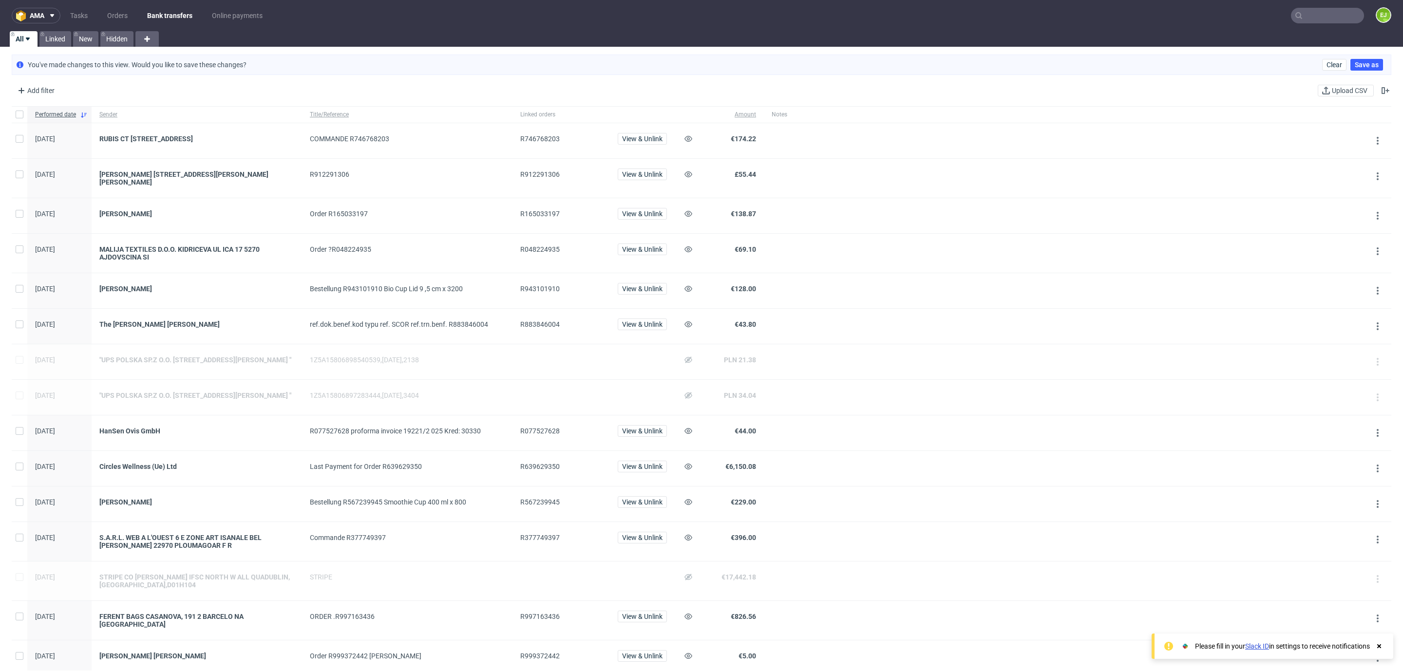
scroll to position [1421, 0]
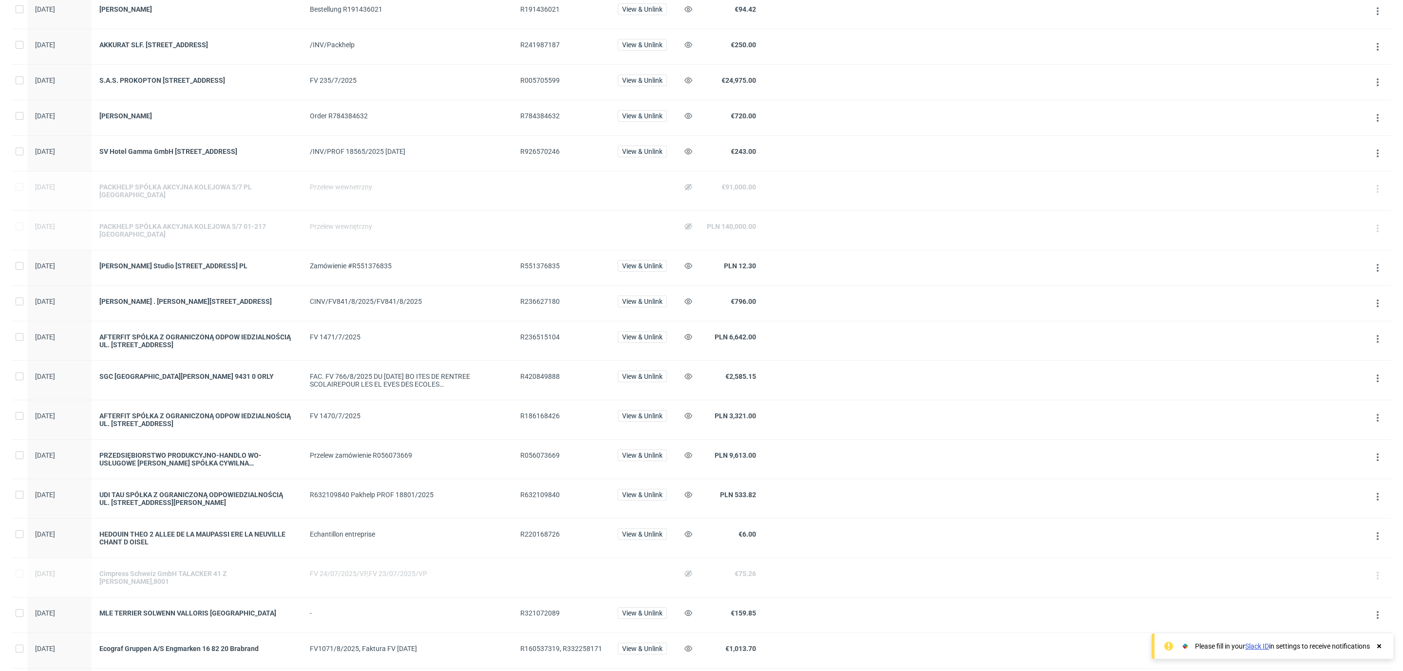
click at [538, 305] on span "R236627180" at bounding box center [539, 302] width 39 height 8
copy span "R236627180"
click at [545, 155] on span "R926570246" at bounding box center [539, 152] width 39 height 8
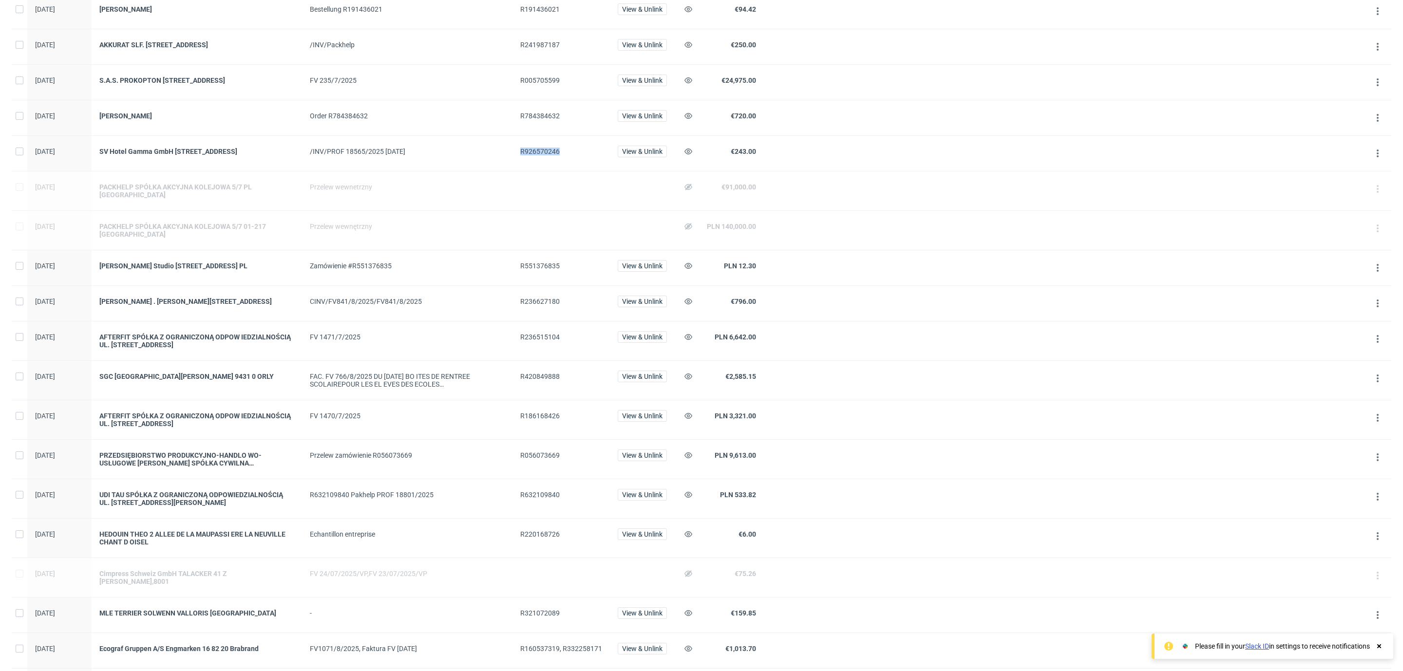
copy span "R926570246"
click at [200, 100] on div "S.A.S. PROKOPTON [STREET_ADDRESS]" at bounding box center [197, 82] width 210 height 35
click at [242, 84] on div "S.A.S. PROKOPTON [STREET_ADDRESS]" at bounding box center [196, 80] width 195 height 8
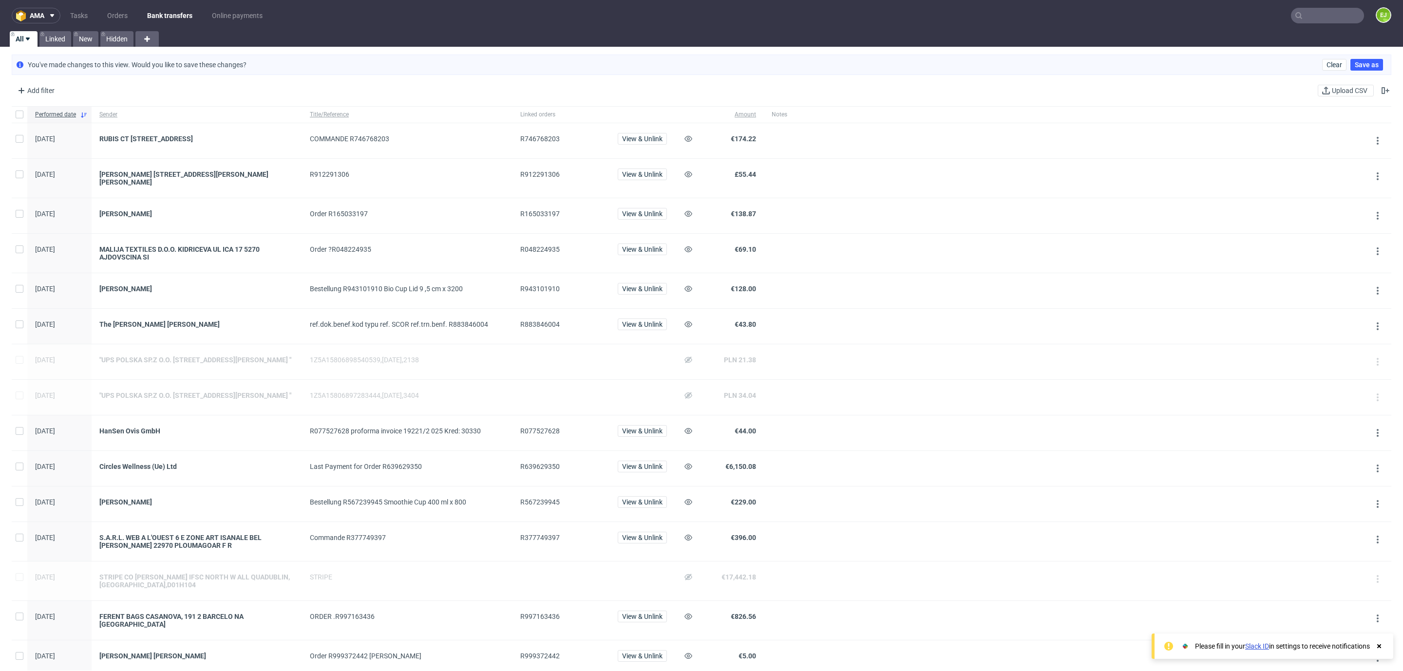
scroll to position [1194, 0]
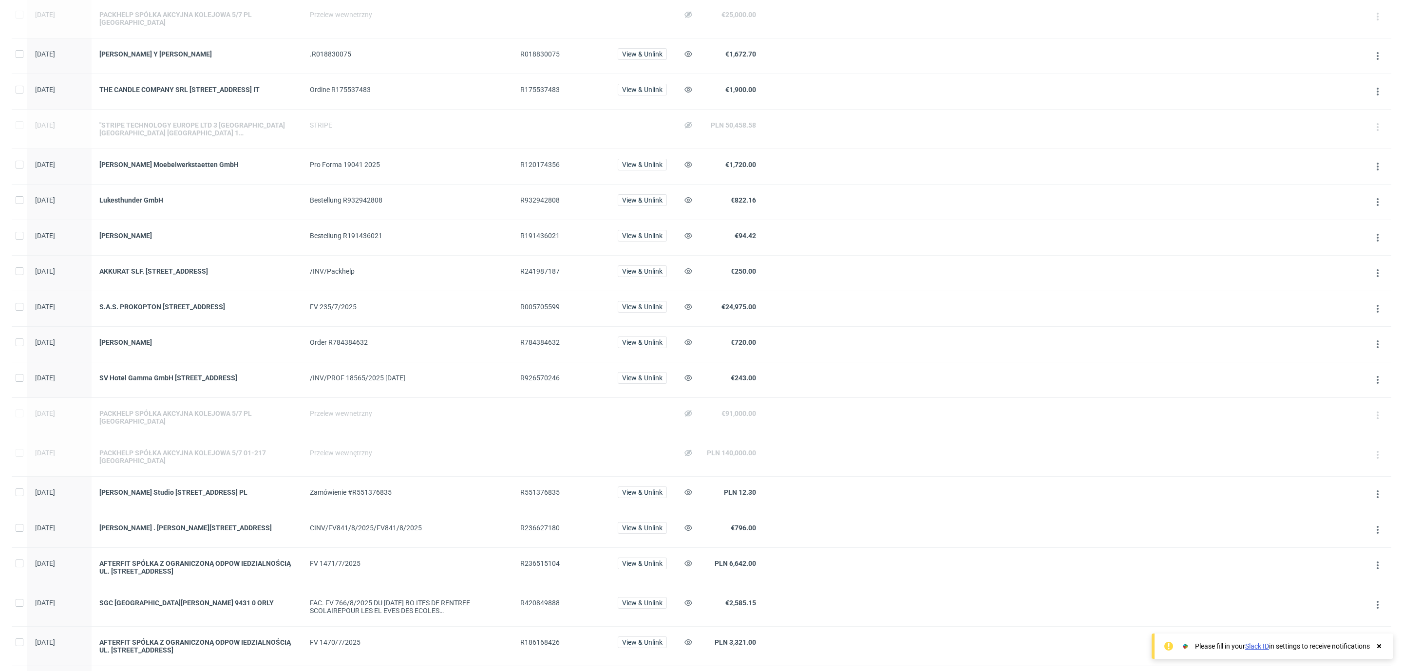
click at [544, 311] on span "R005705599" at bounding box center [539, 307] width 39 height 8
copy span "R005705599"
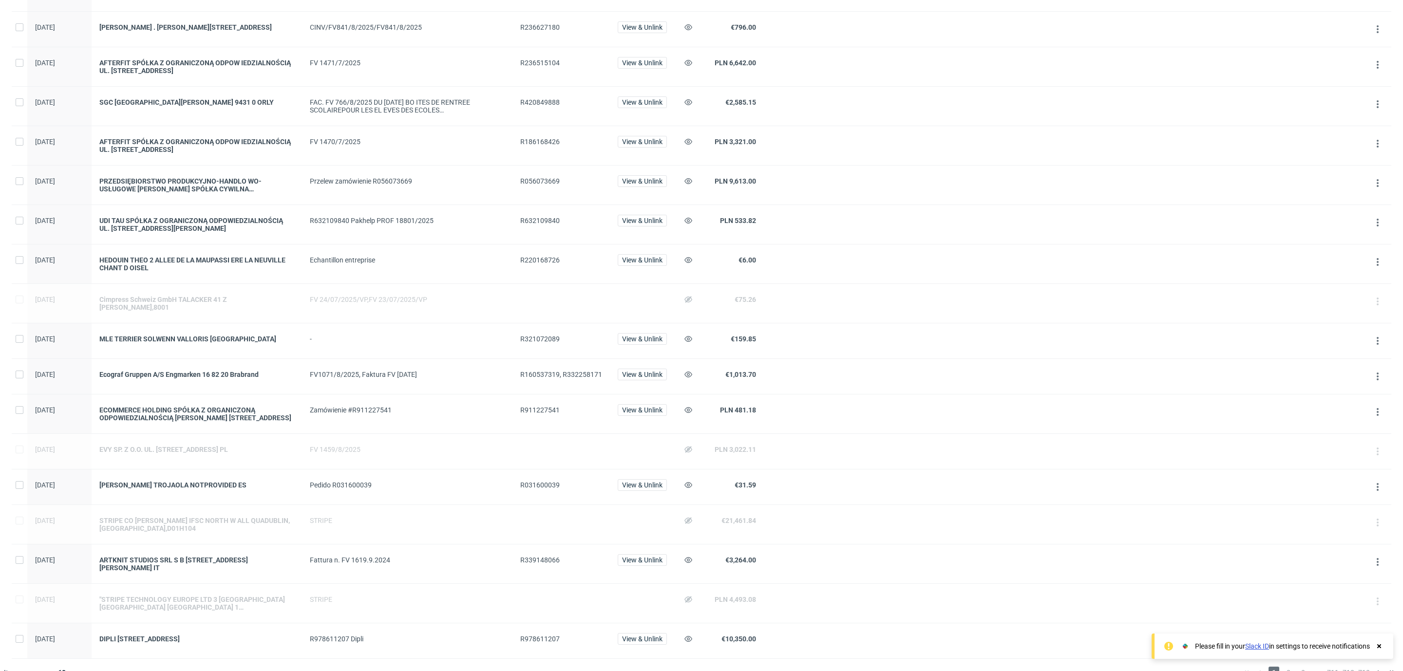
scroll to position [1159, 0]
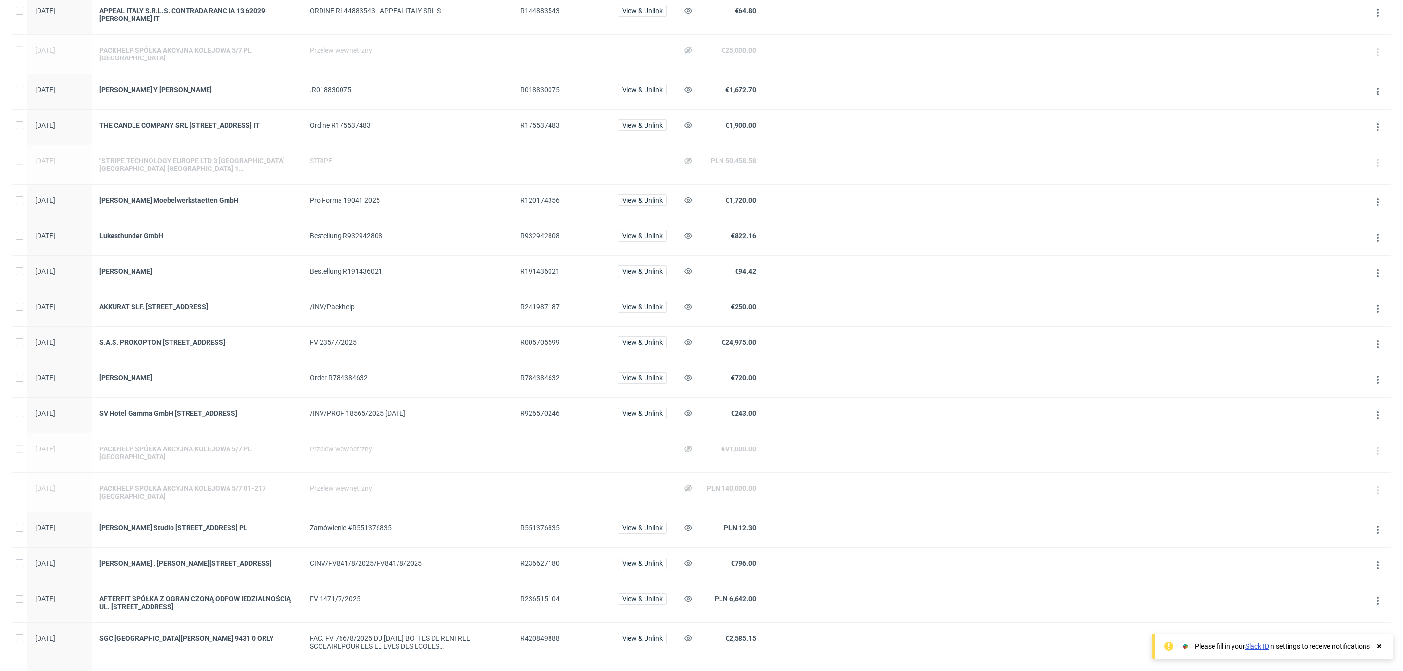
click at [548, 311] on span "R241987187" at bounding box center [539, 307] width 39 height 8
copy span "R241987187"
click at [240, 311] on div "AKKURAT SLF. RASTARLUNDI 12 IS/210 GARDAB R, ICELAND" at bounding box center [196, 307] width 195 height 8
